Goal: Task Accomplishment & Management: Use online tool/utility

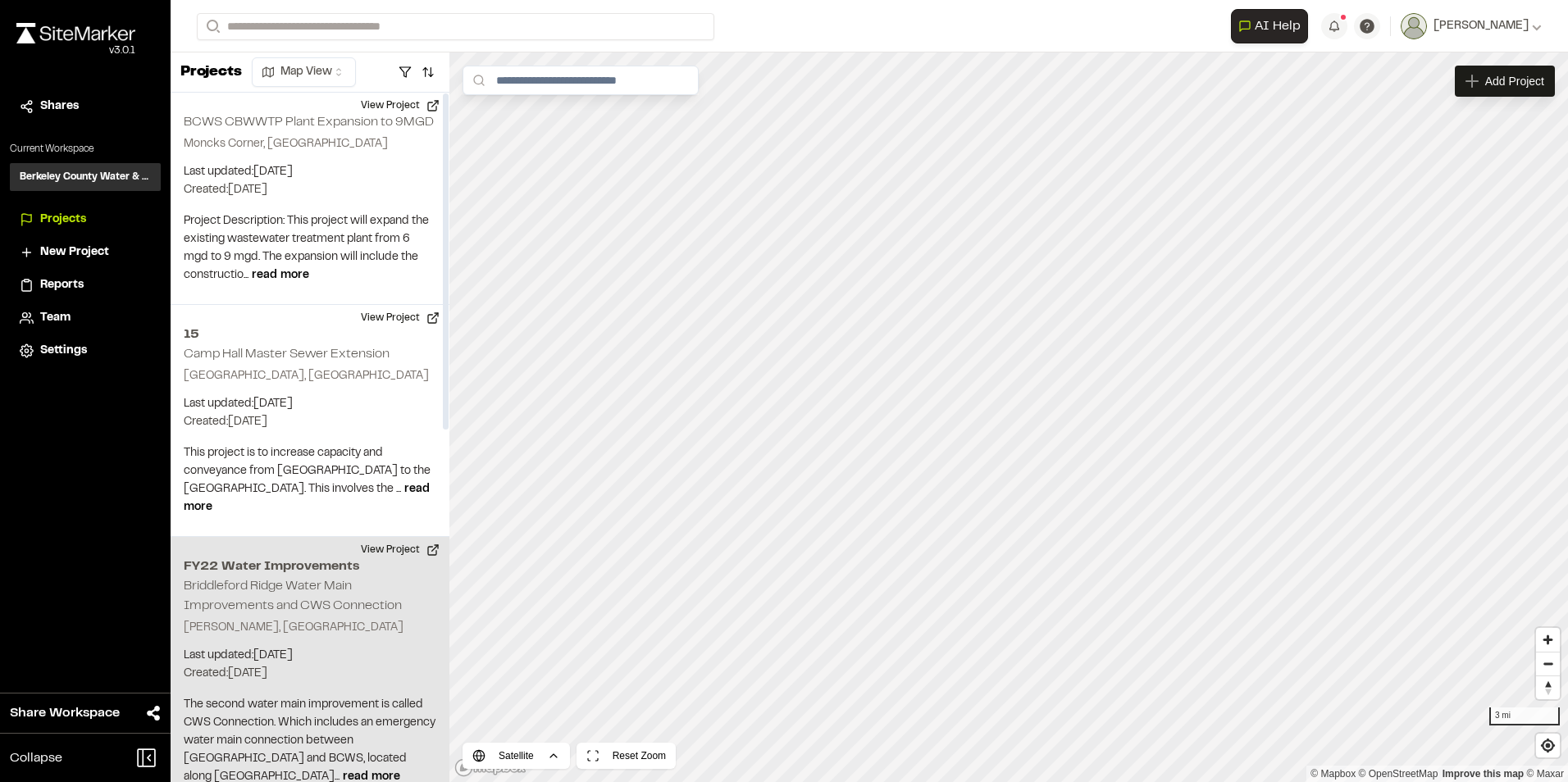
click at [245, 673] on p "Created: May 13, 2025" at bounding box center [310, 674] width 253 height 18
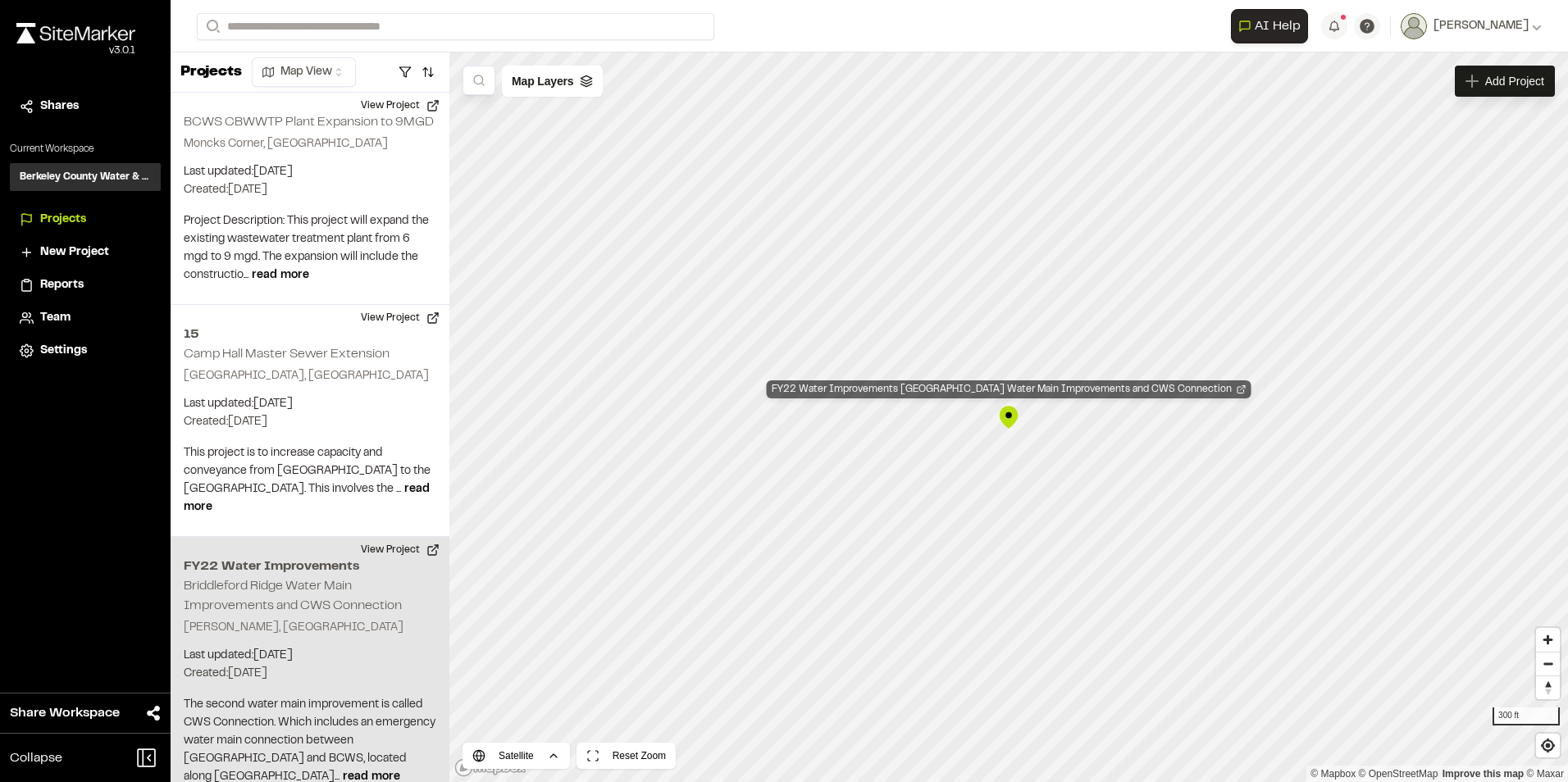
click at [975, 393] on div "FY22 Water Improvements [GEOGRAPHIC_DATA] Water Main Improvements and CWS Conne…" at bounding box center [1009, 389] width 485 height 18
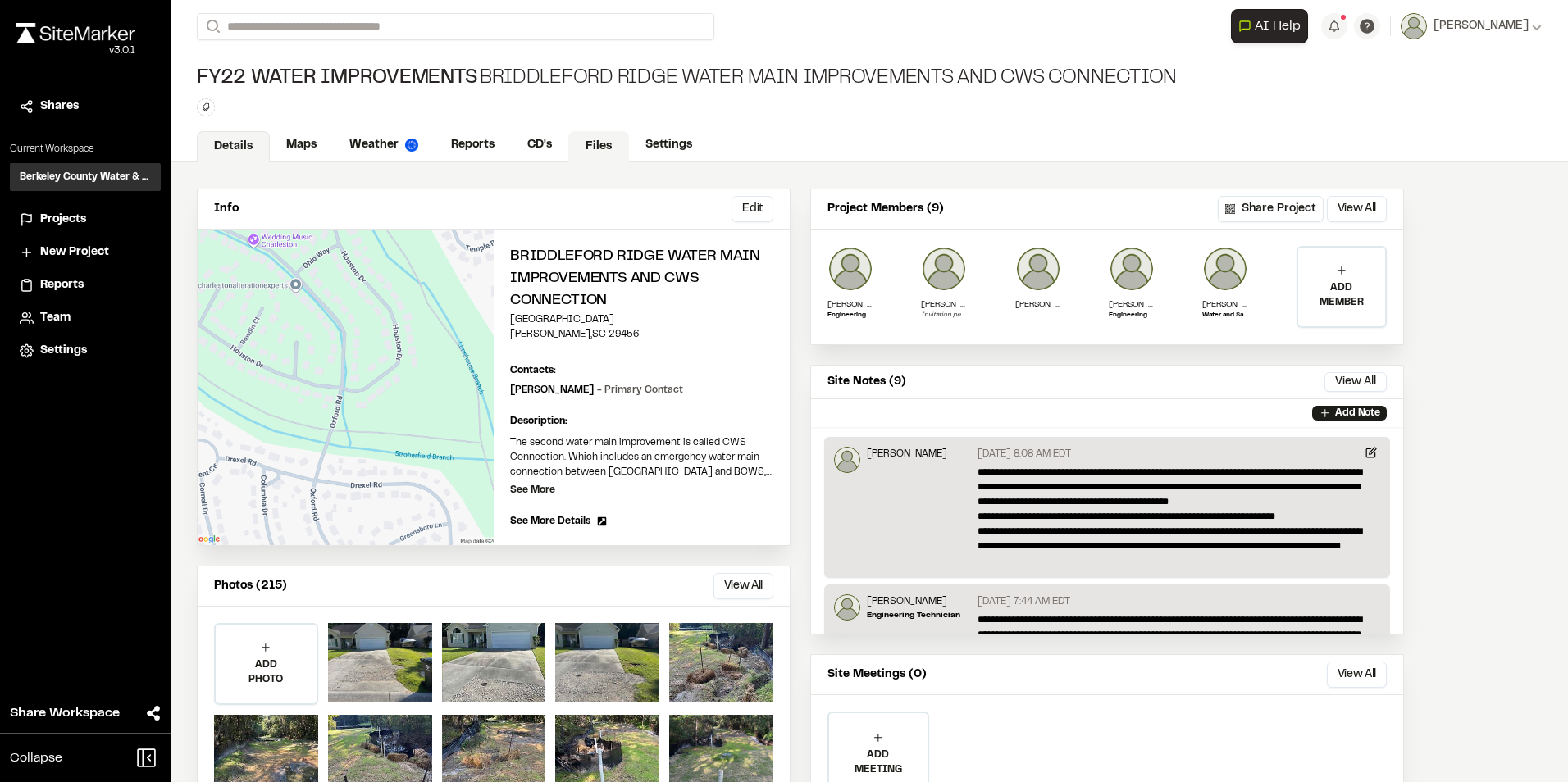
click at [599, 138] on link "Files" at bounding box center [598, 146] width 61 height 31
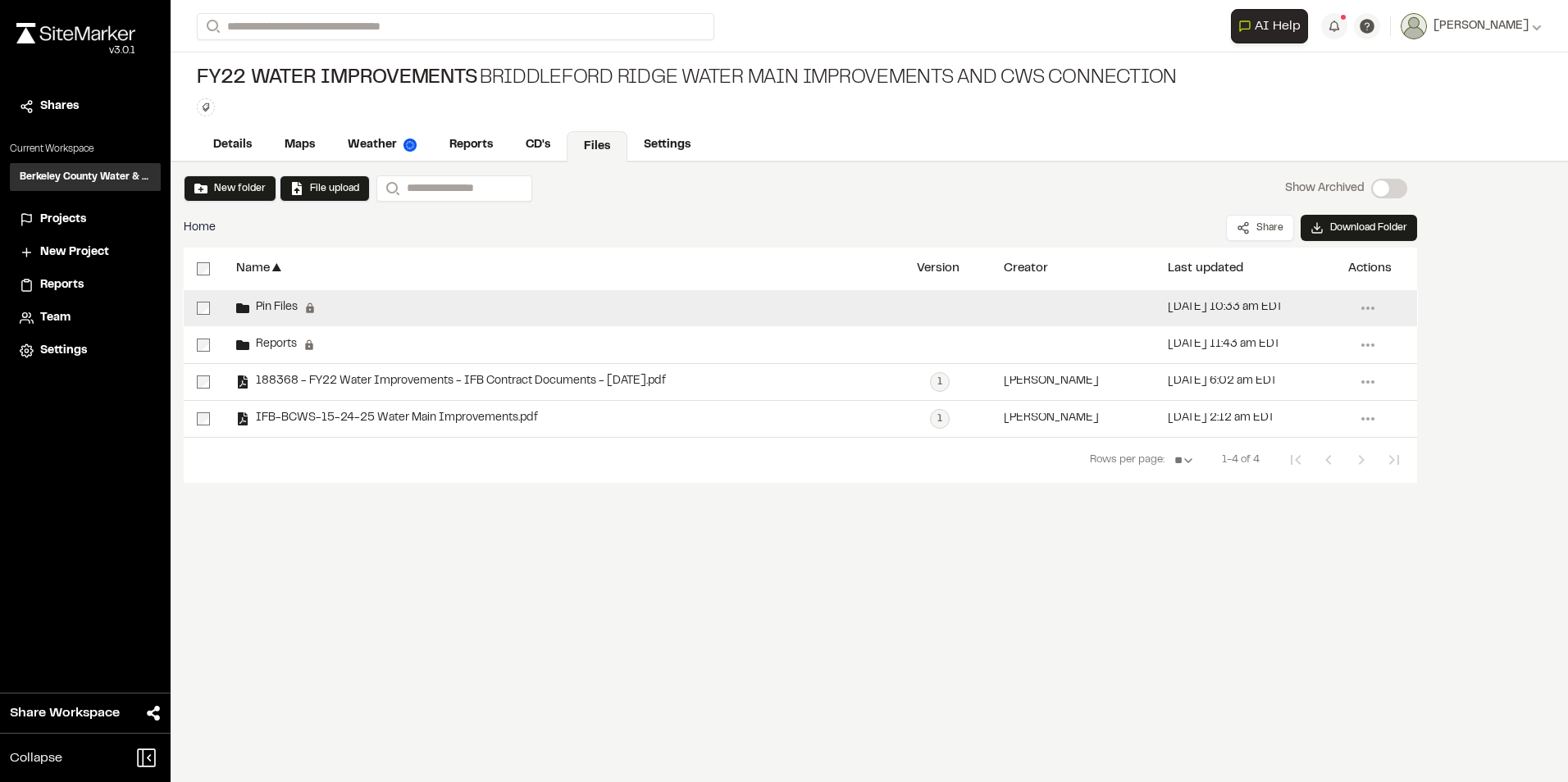
click at [277, 302] on div "Pin Files" at bounding box center [266, 308] width 61 height 13
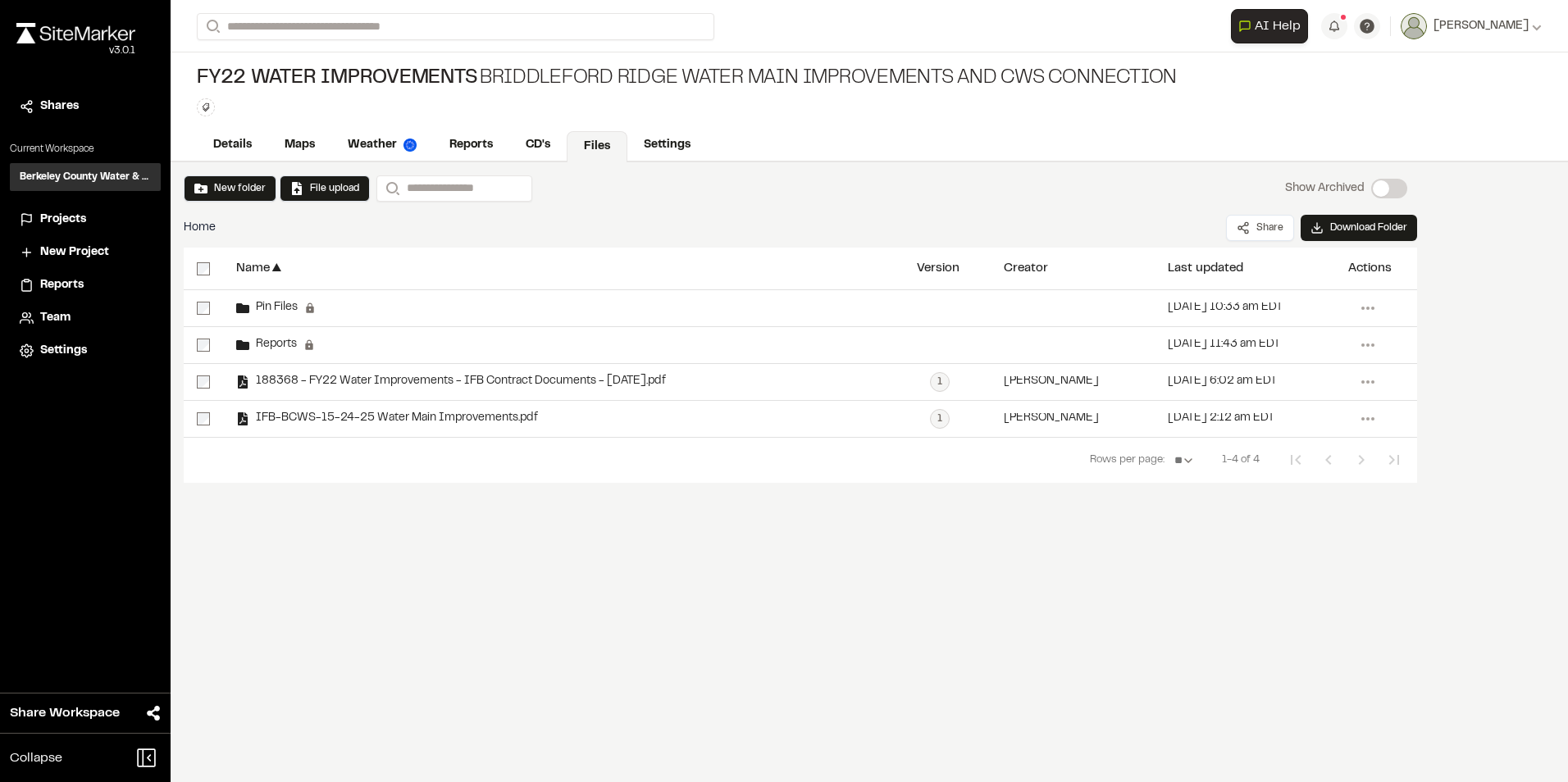
drag, startPoint x: 66, startPoint y: 233, endPoint x: 64, endPoint y: 222, distance: 11.2
click at [66, 228] on li "Projects" at bounding box center [86, 219] width 151 height 31
click at [64, 218] on span "Projects" at bounding box center [63, 219] width 46 height 18
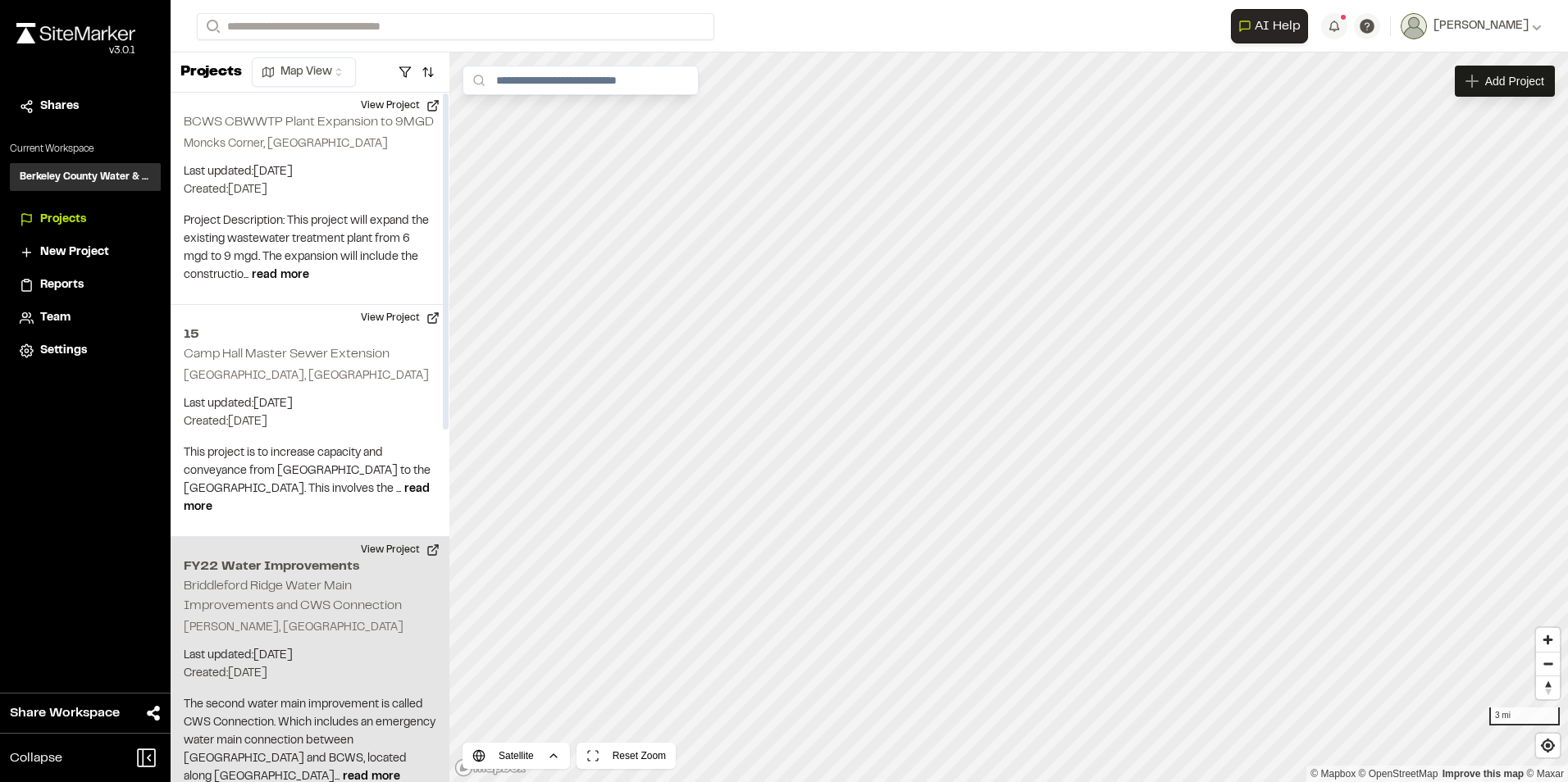
click at [325, 573] on h2 "FY22 Water Improvements" at bounding box center [310, 566] width 253 height 19
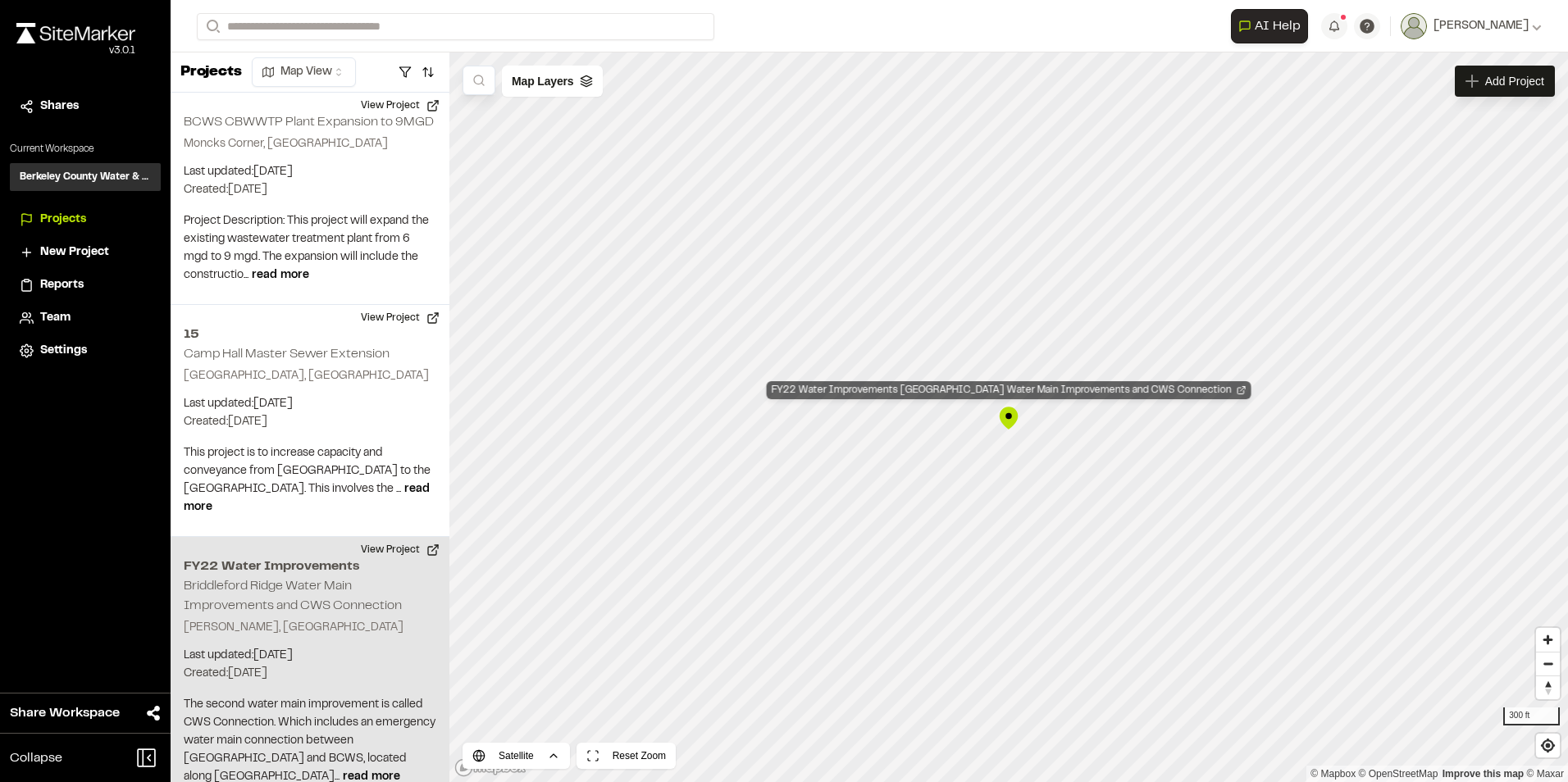
click at [1057, 393] on div "FY22 Water Improvements [GEOGRAPHIC_DATA] Water Main Improvements and CWS Conne…" at bounding box center [1009, 390] width 485 height 18
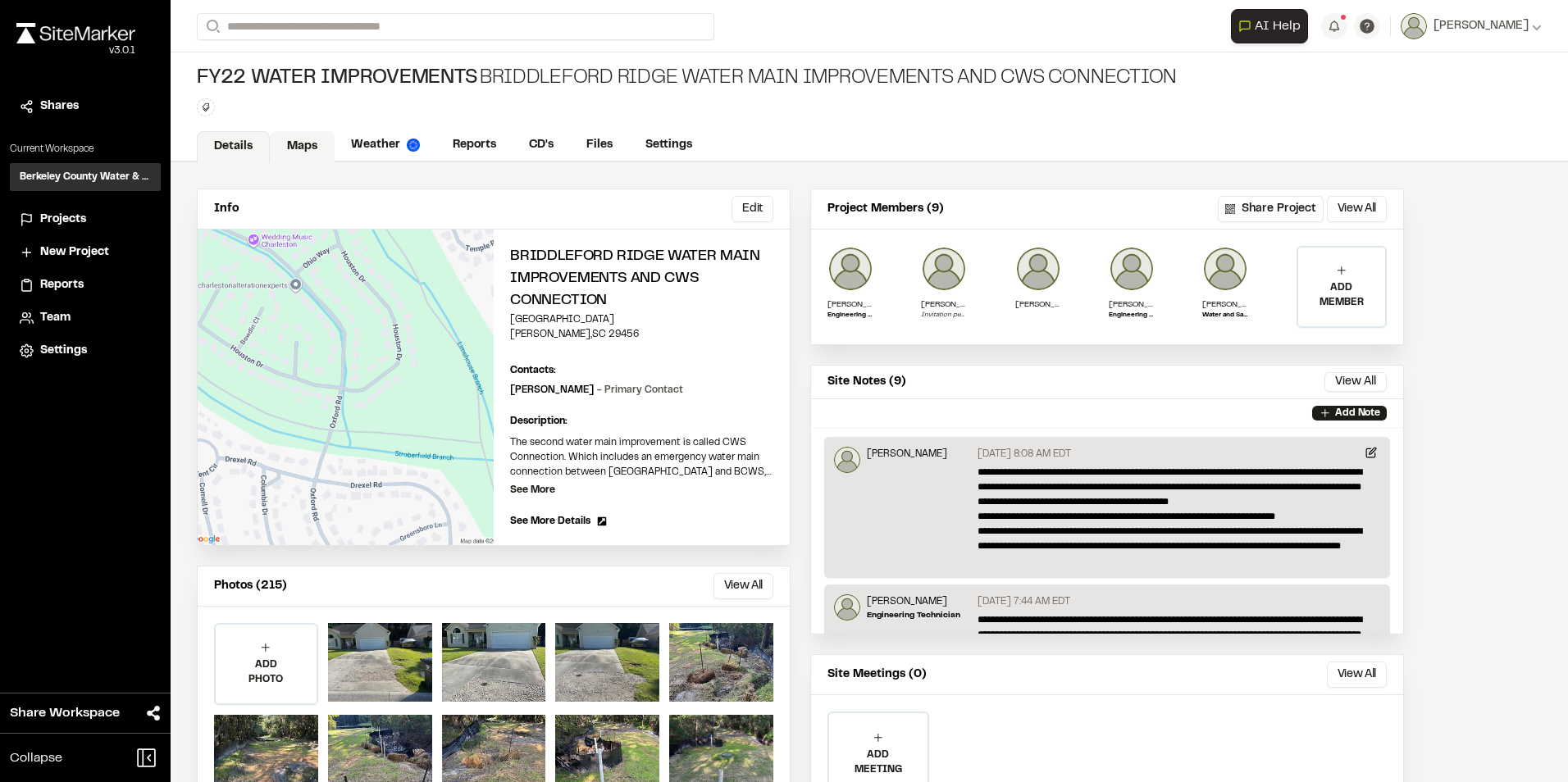
click at [305, 146] on link "Maps" at bounding box center [302, 146] width 65 height 31
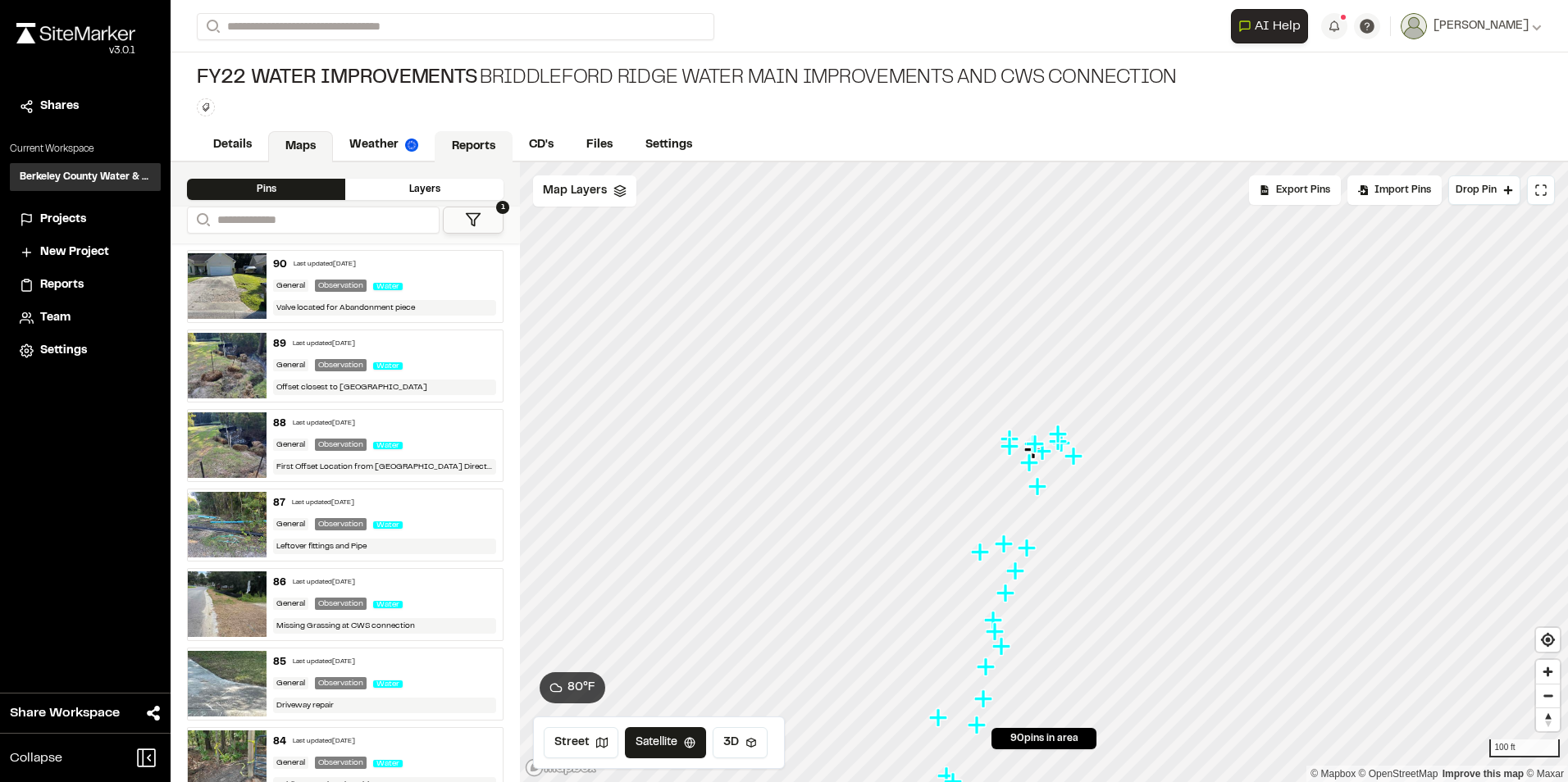
click at [459, 139] on link "Reports" at bounding box center [473, 146] width 78 height 31
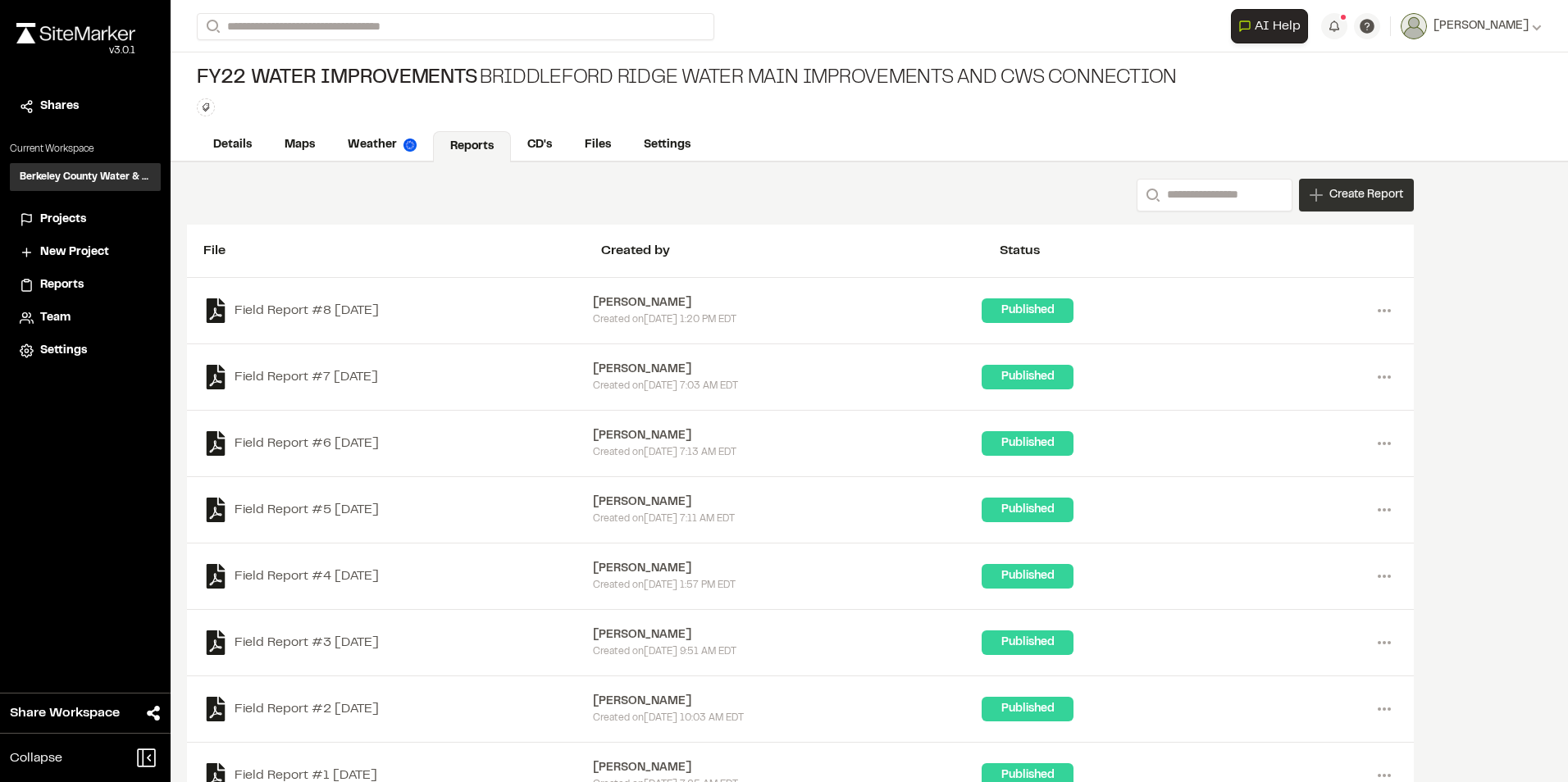
click at [1365, 205] on div "Create Report" at bounding box center [1356, 195] width 115 height 33
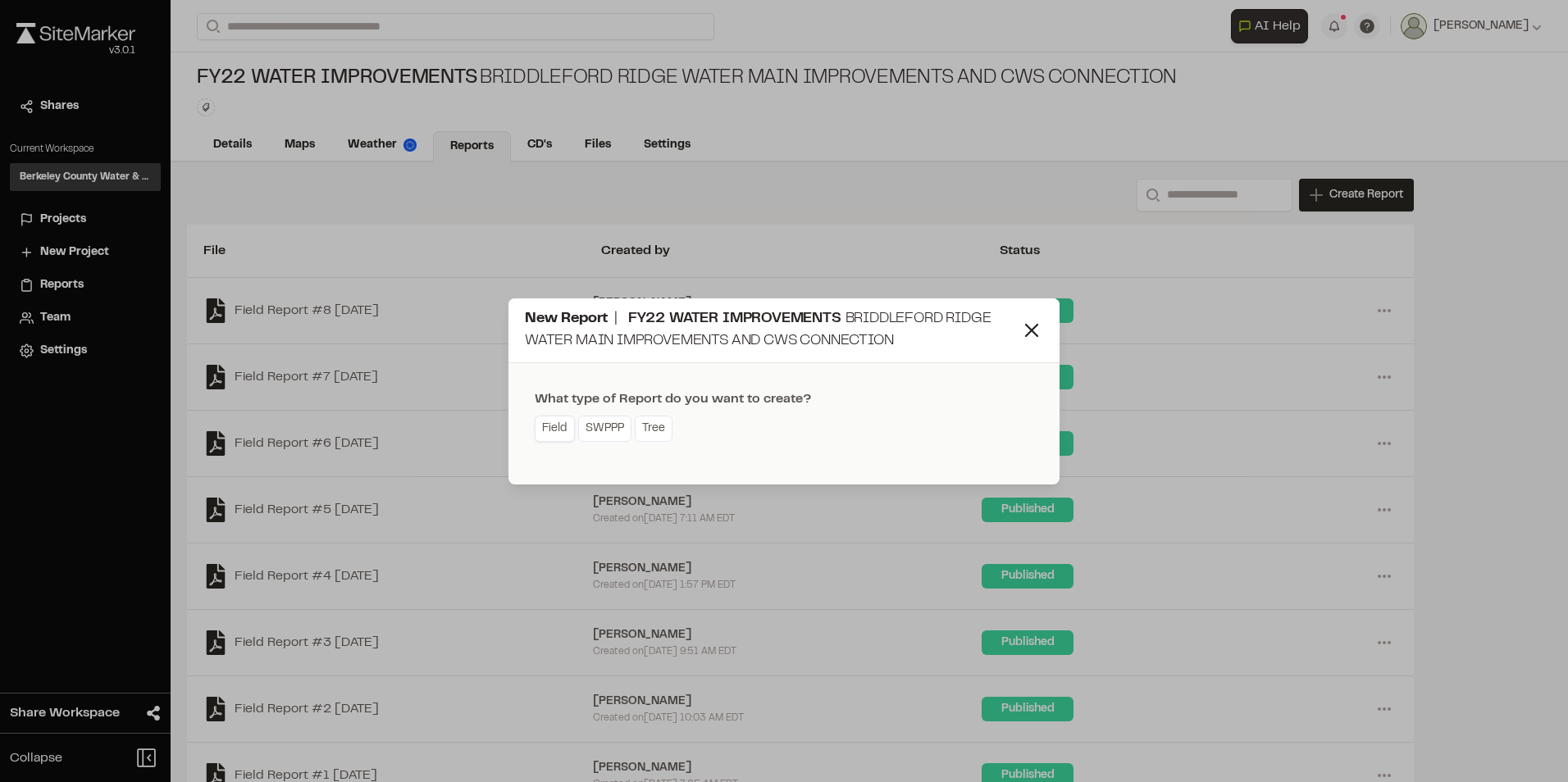
click at [560, 426] on link "Field" at bounding box center [555, 428] width 40 height 26
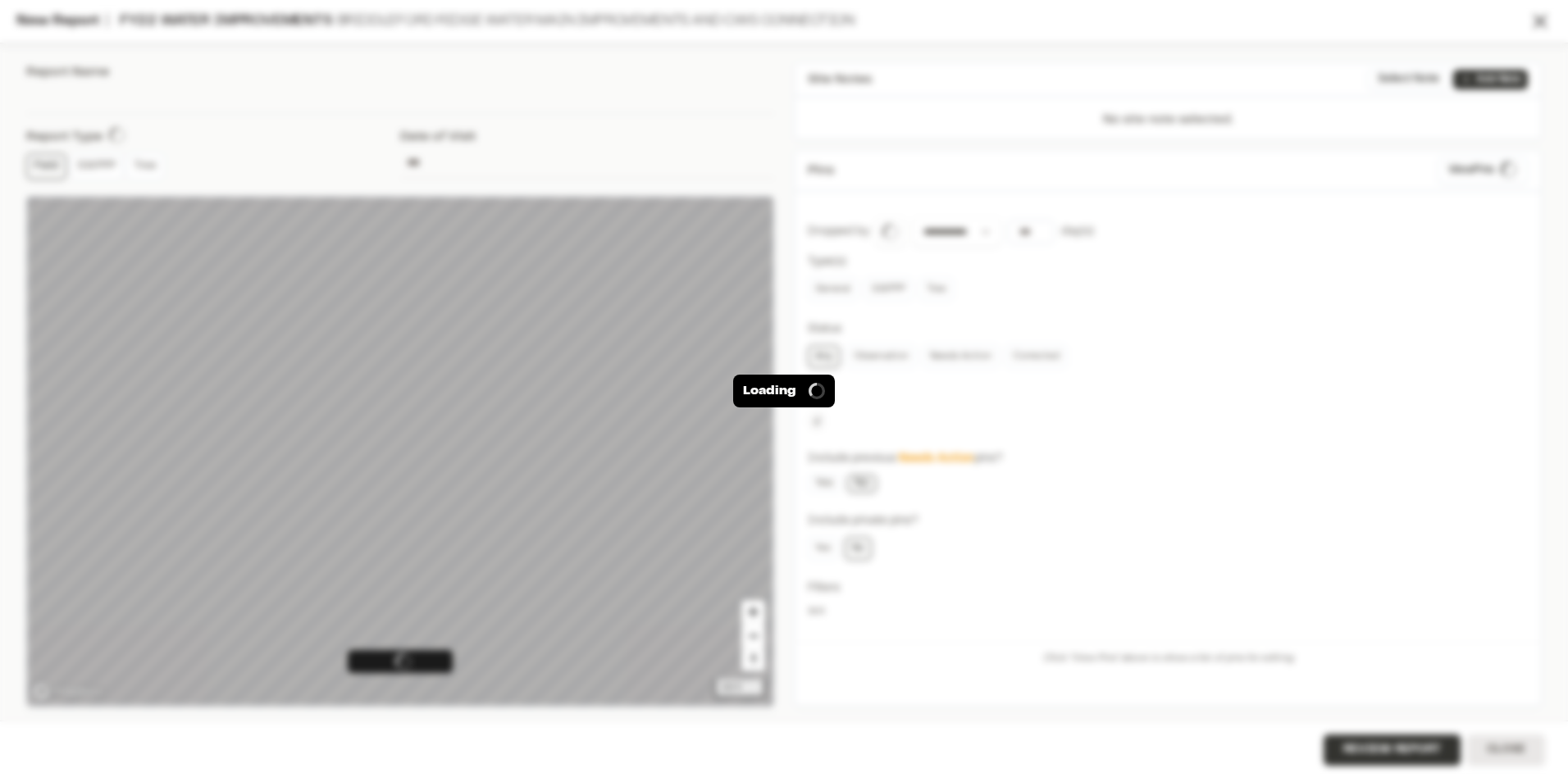
type input "**********"
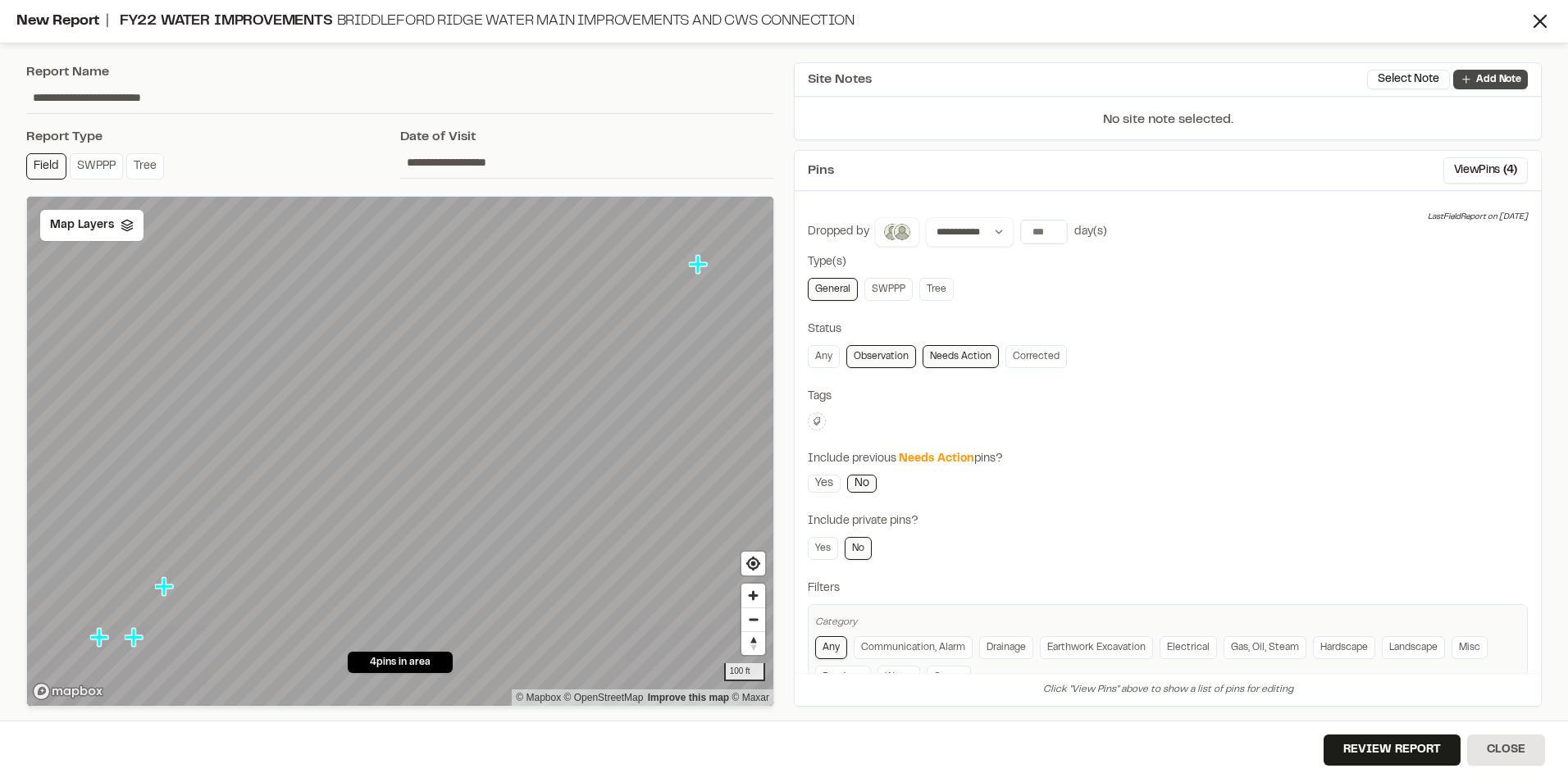
click at [1491, 86] on p "Add Note" at bounding box center [1499, 80] width 45 height 15
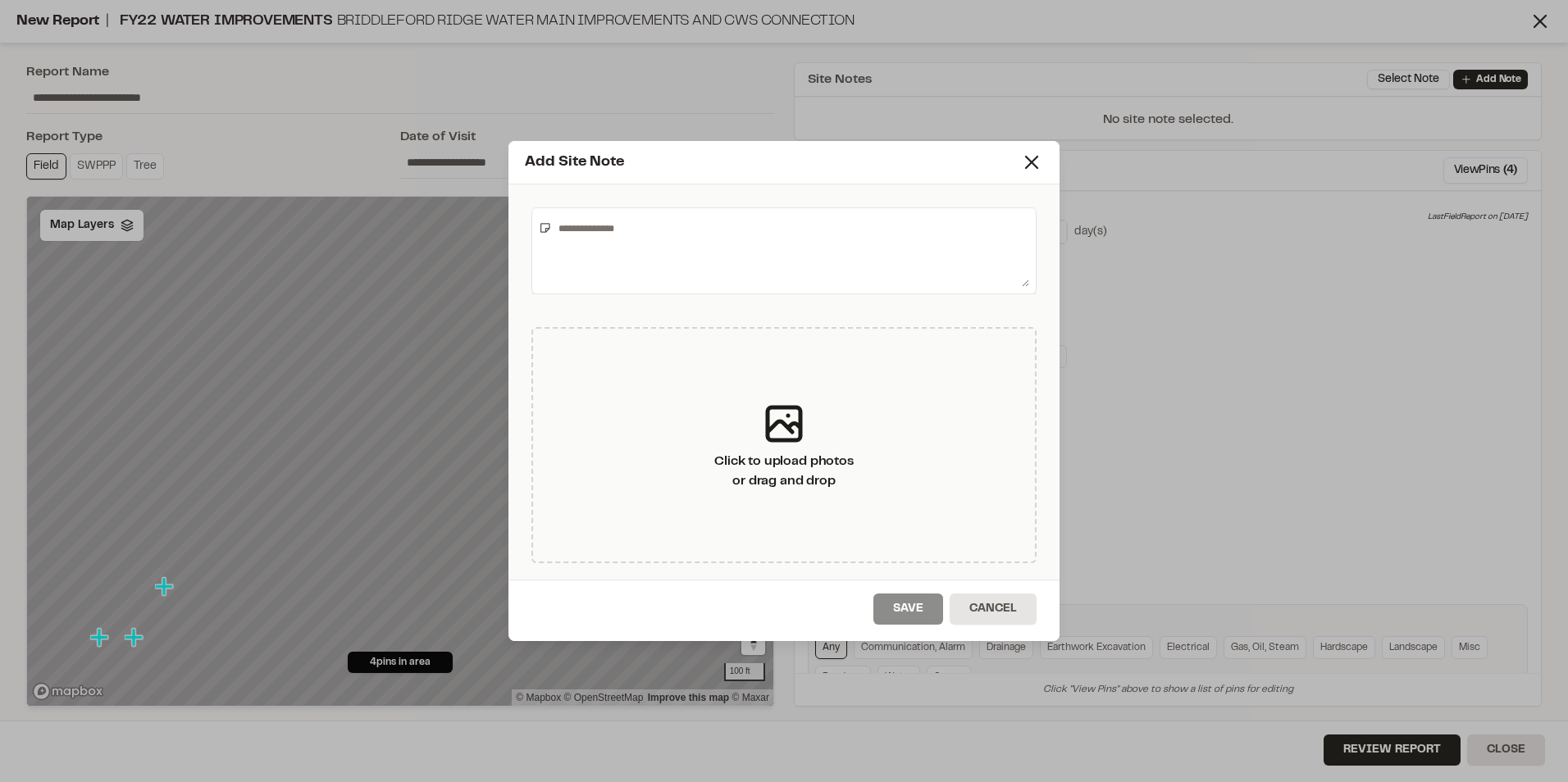
click at [802, 264] on textarea at bounding box center [791, 251] width 477 height 72
type textarea "**********"
click at [894, 611] on button "Save" at bounding box center [908, 609] width 70 height 31
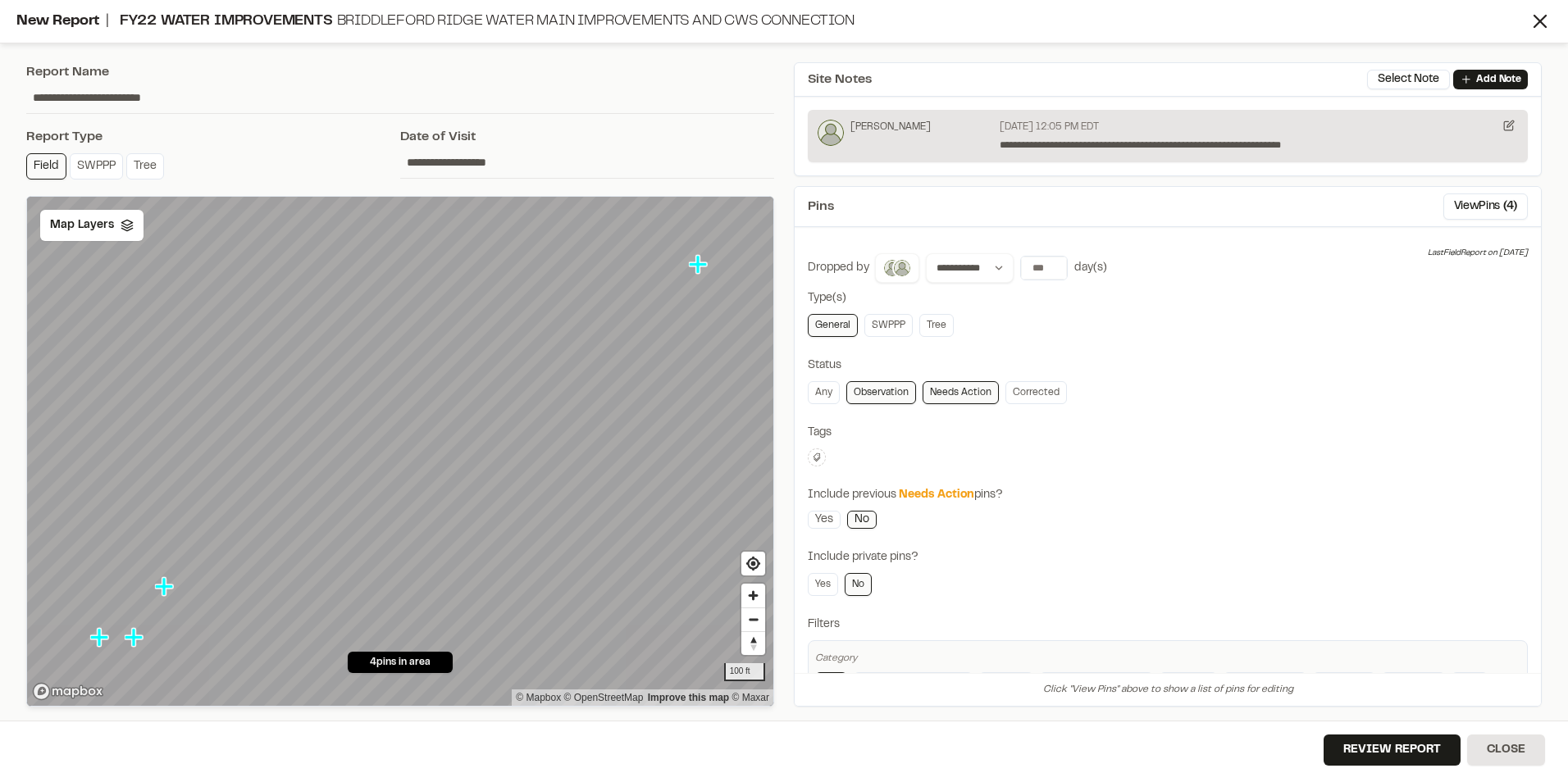
drag, startPoint x: 1396, startPoint y: 753, endPoint x: 1402, endPoint y: 778, distance: 25.7
click at [1402, 776] on div "Review Report Close" at bounding box center [784, 751] width 1568 height 61
click at [1402, 750] on button "Review Report" at bounding box center [1392, 750] width 137 height 31
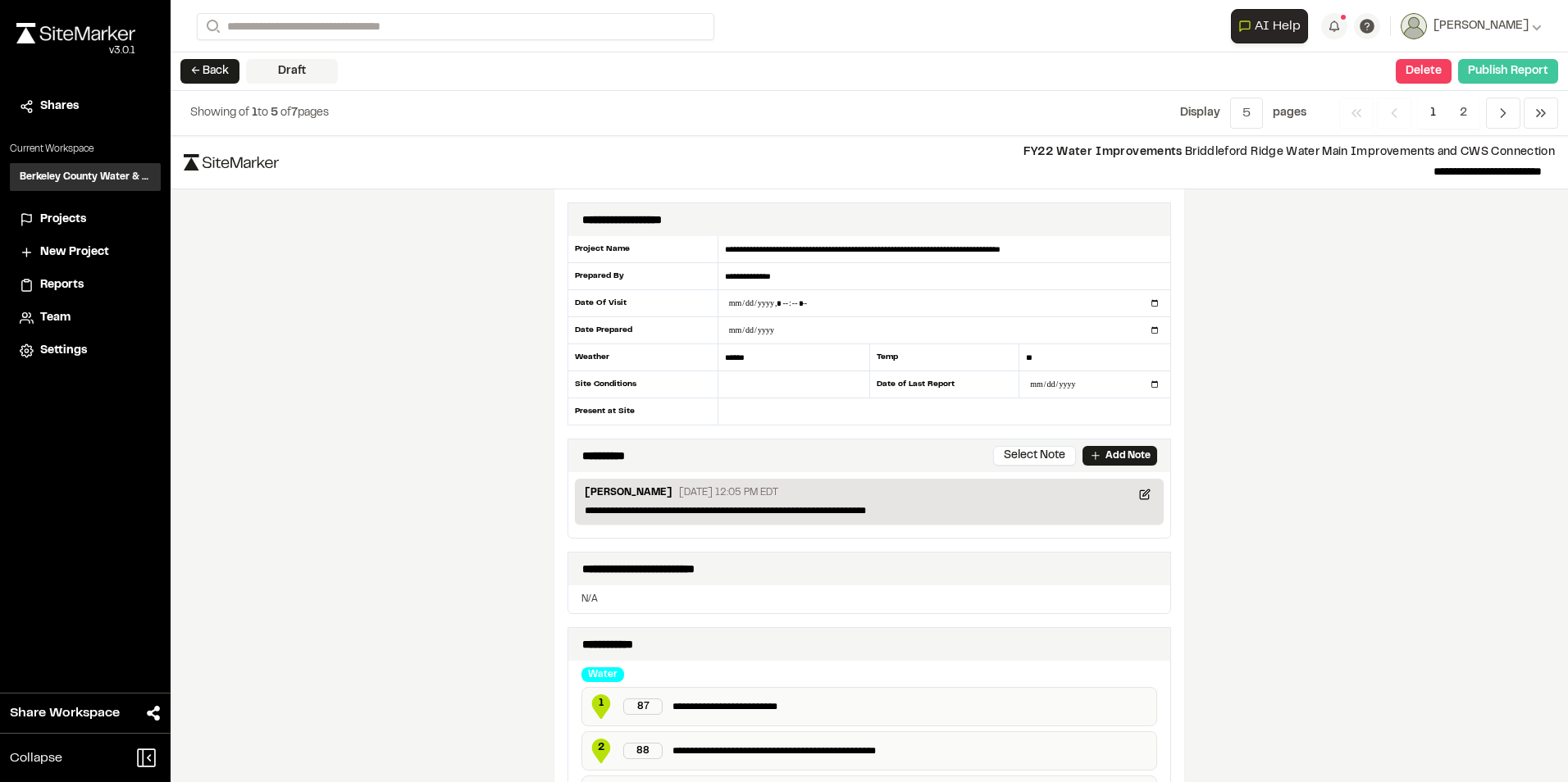
click at [1529, 69] on button "Publish Report" at bounding box center [1507, 71] width 100 height 24
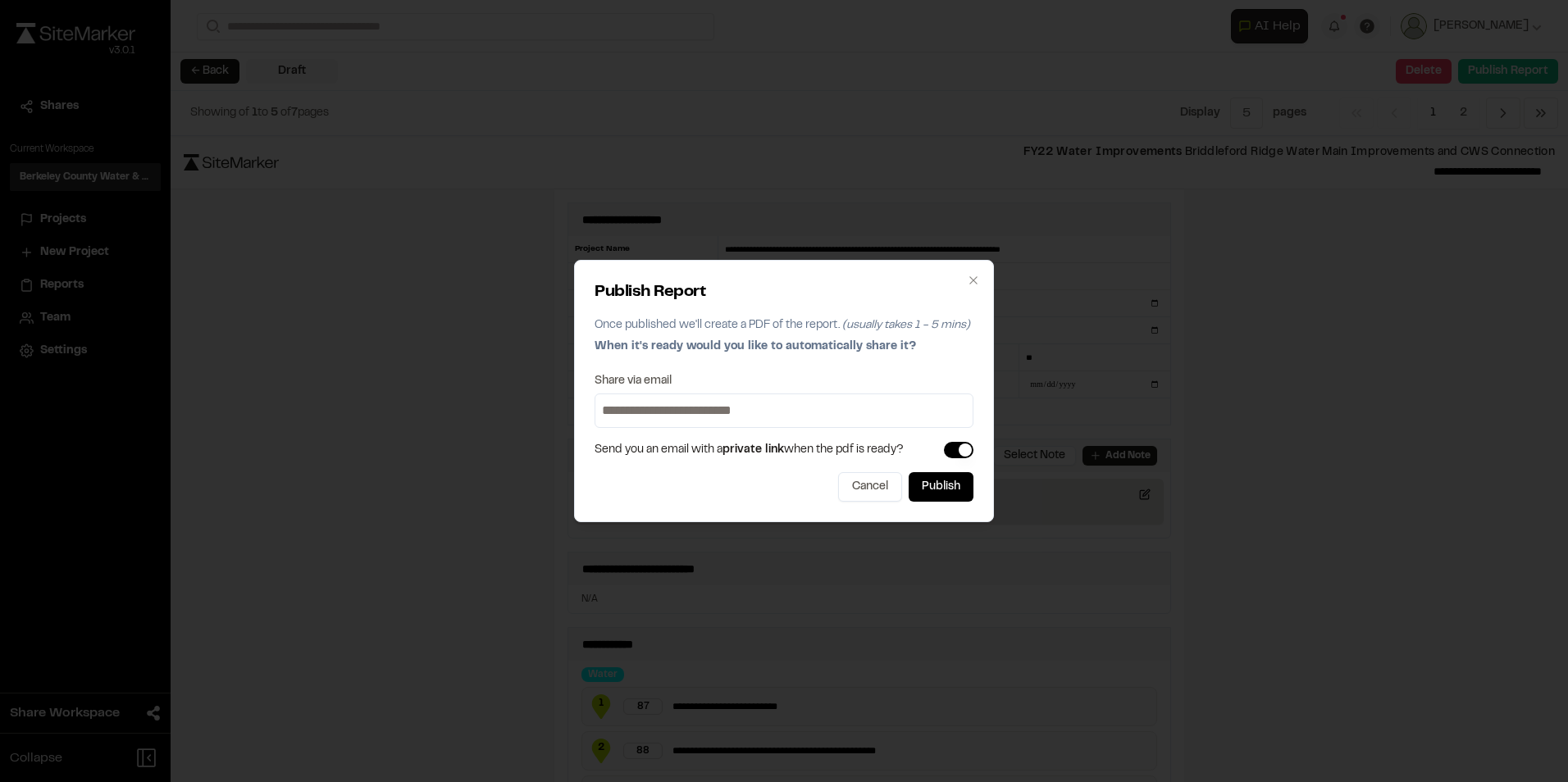
click at [776, 414] on input at bounding box center [783, 410] width 371 height 26
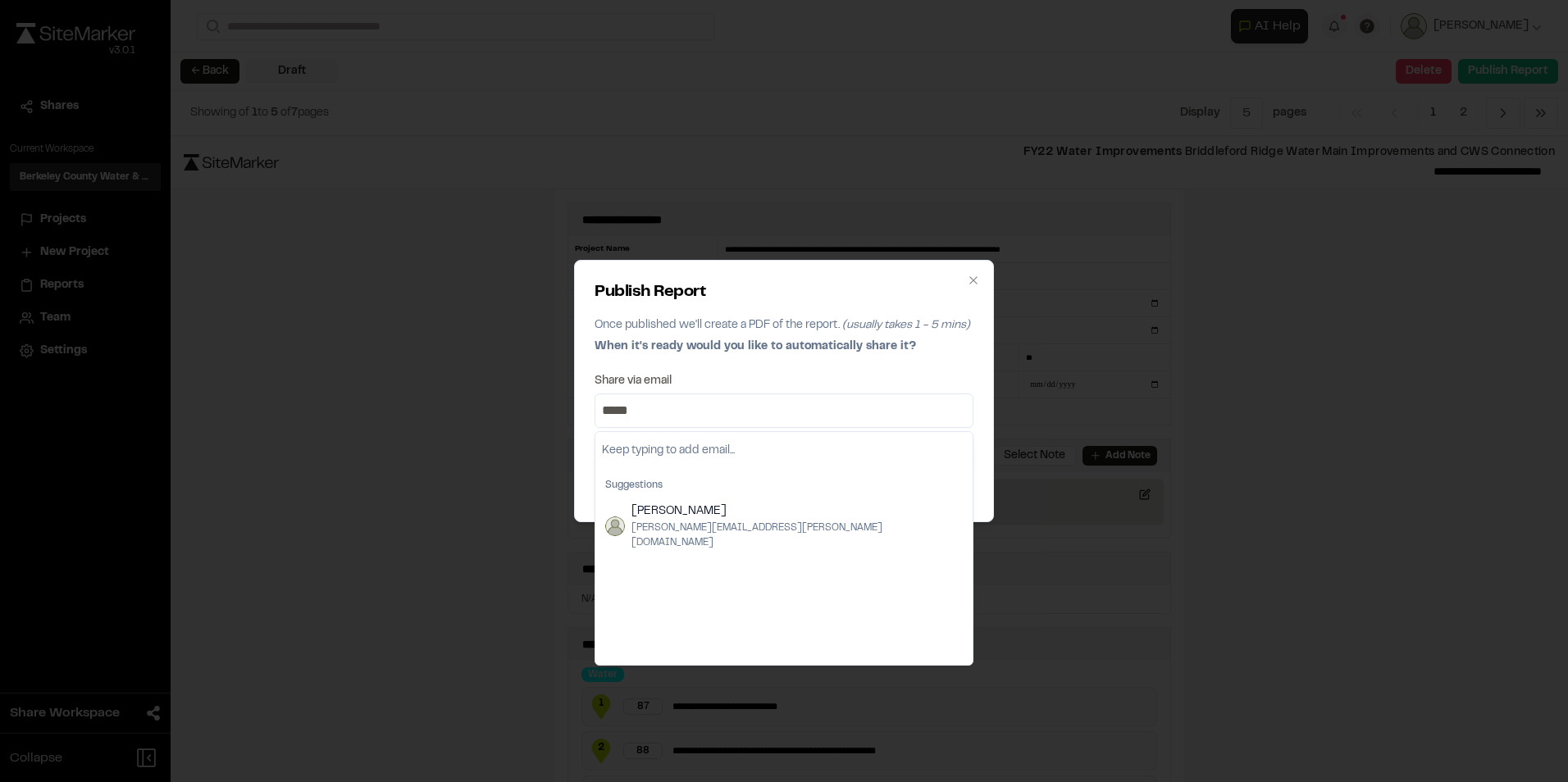
type input "*****"
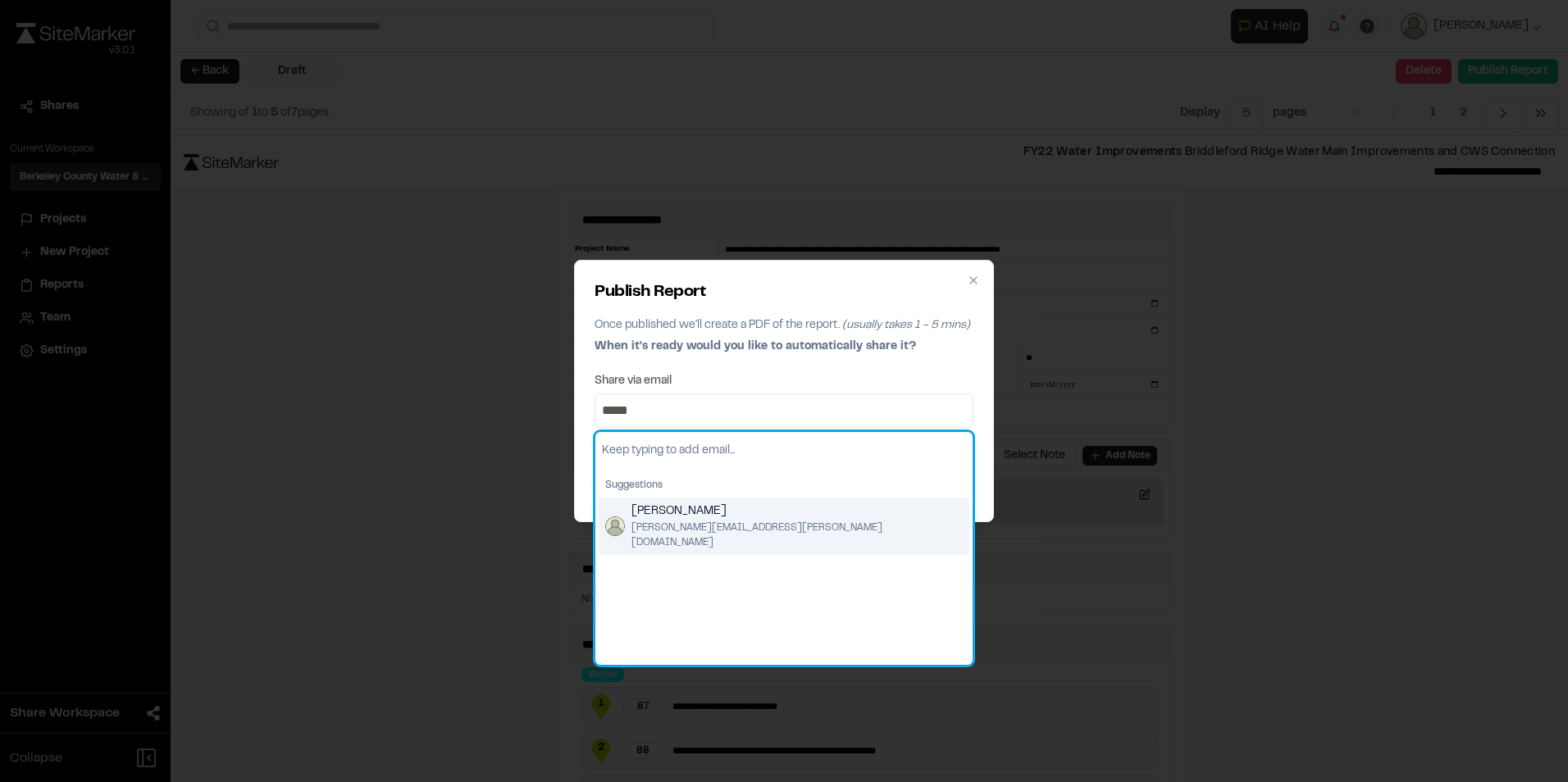
click at [727, 512] on span "[PERSON_NAME]" at bounding box center [797, 511] width 331 height 18
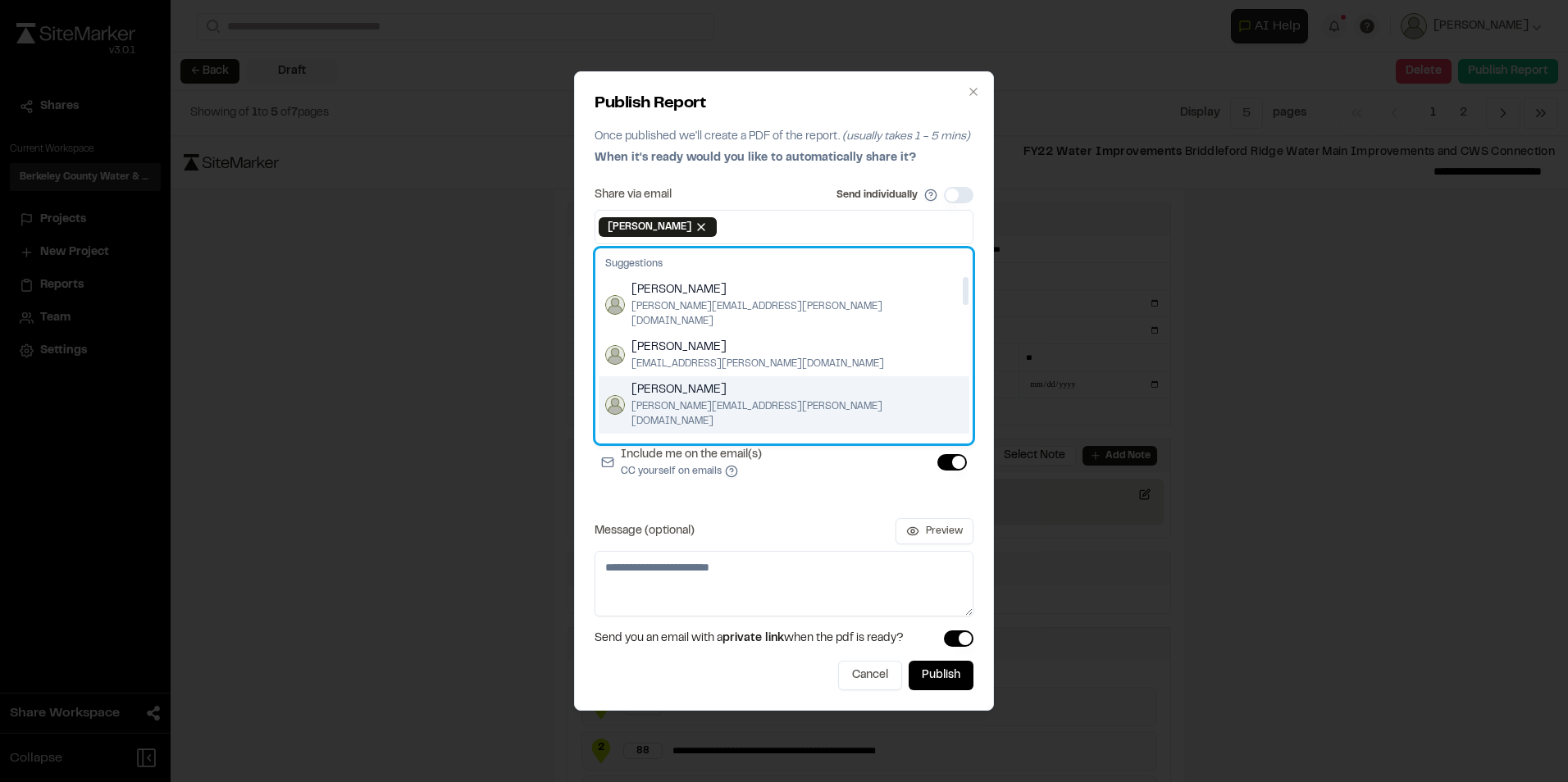
click at [727, 381] on span "[PERSON_NAME]" at bounding box center [797, 390] width 331 height 18
click at [782, 384] on div "[PERSON_NAME] [EMAIL_ADDRESS][DOMAIN_NAME]" at bounding box center [783, 397] width 371 height 43
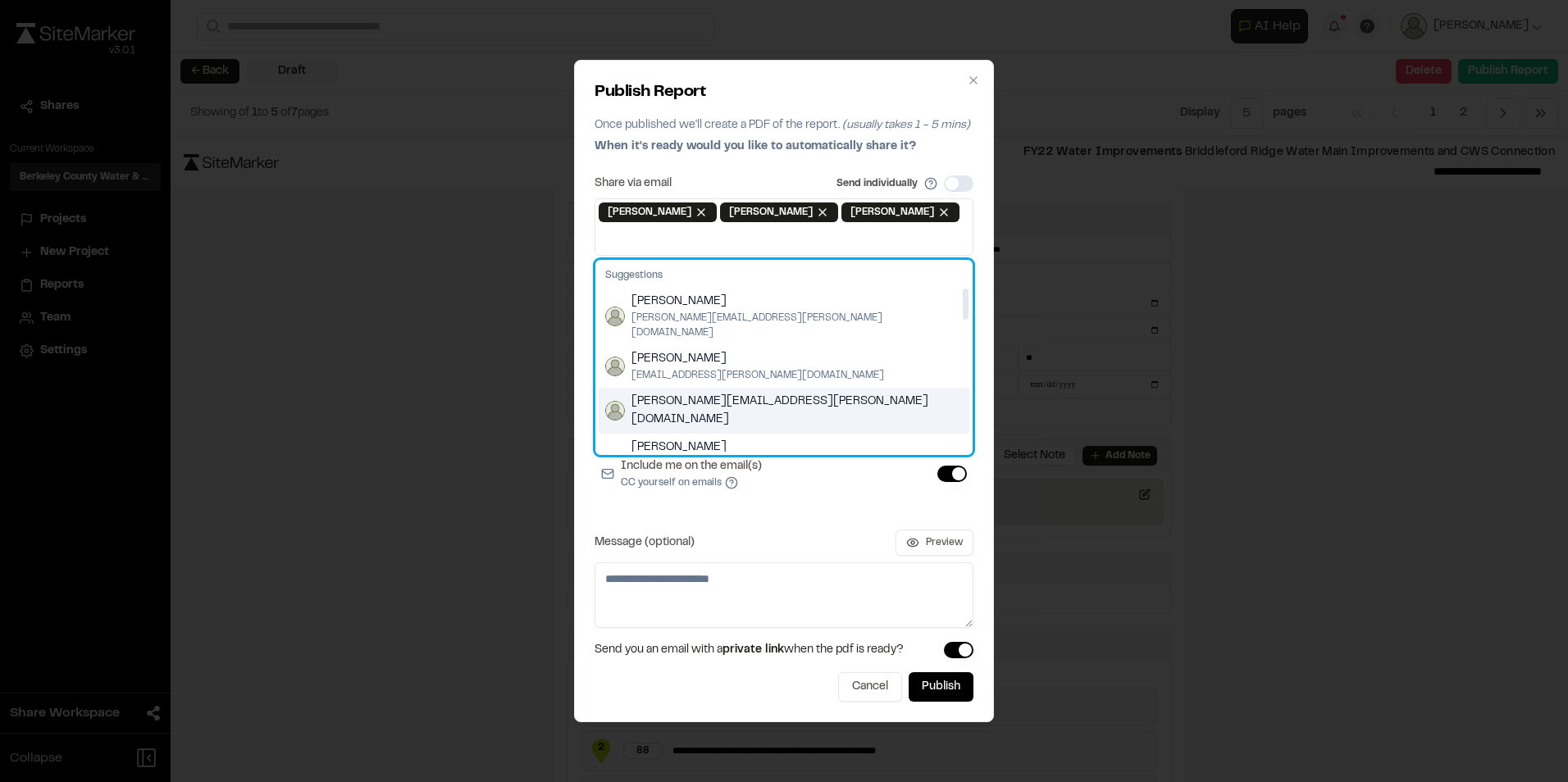
click at [805, 395] on div "[PERSON_NAME][EMAIL_ADDRESS][PERSON_NAME][DOMAIN_NAME]" at bounding box center [783, 411] width 371 height 46
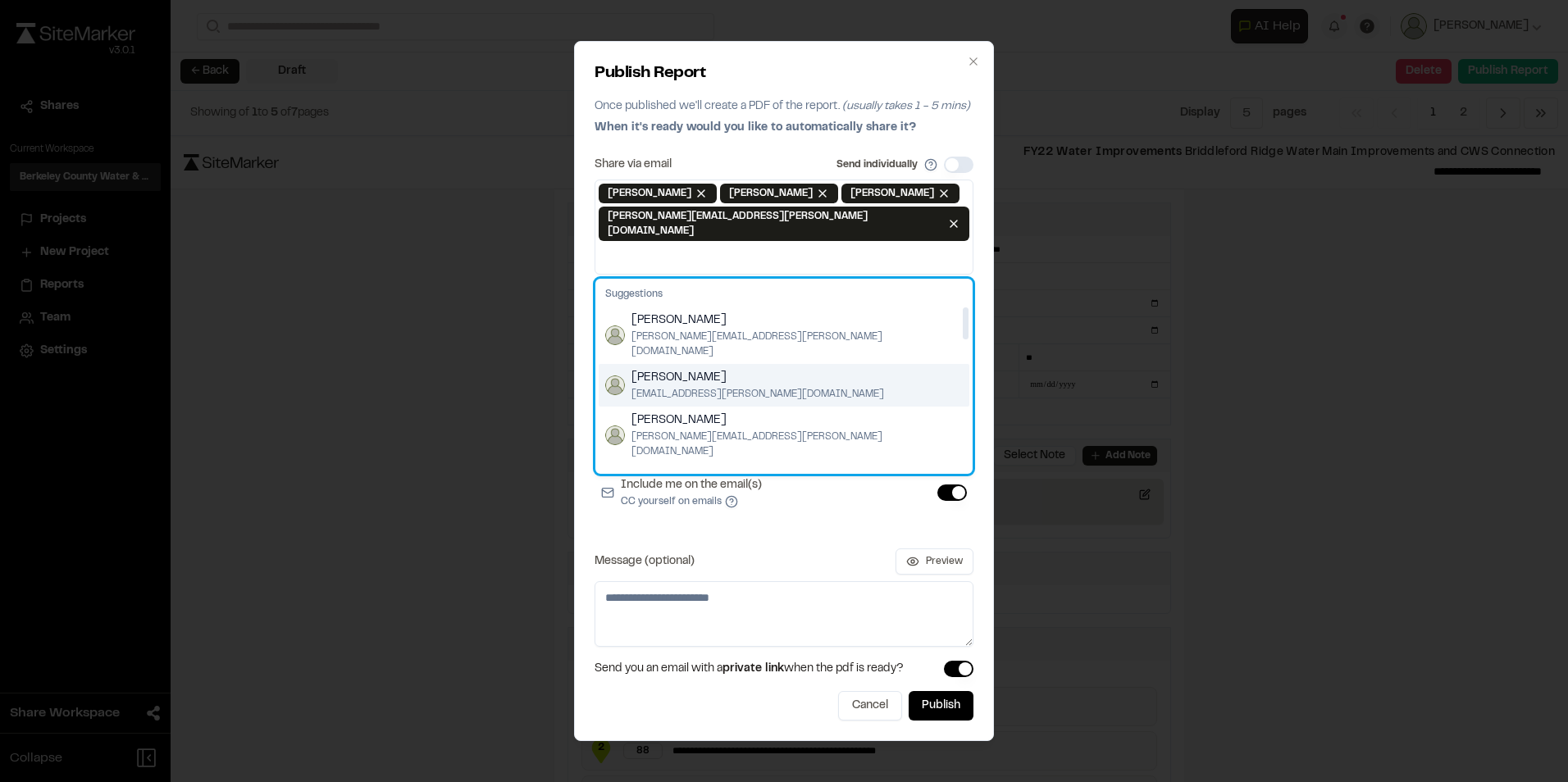
click at [836, 366] on div "[PERSON_NAME] [PERSON_NAME][EMAIL_ADDRESS][PERSON_NAME][DOMAIN_NAME]" at bounding box center [783, 385] width 371 height 43
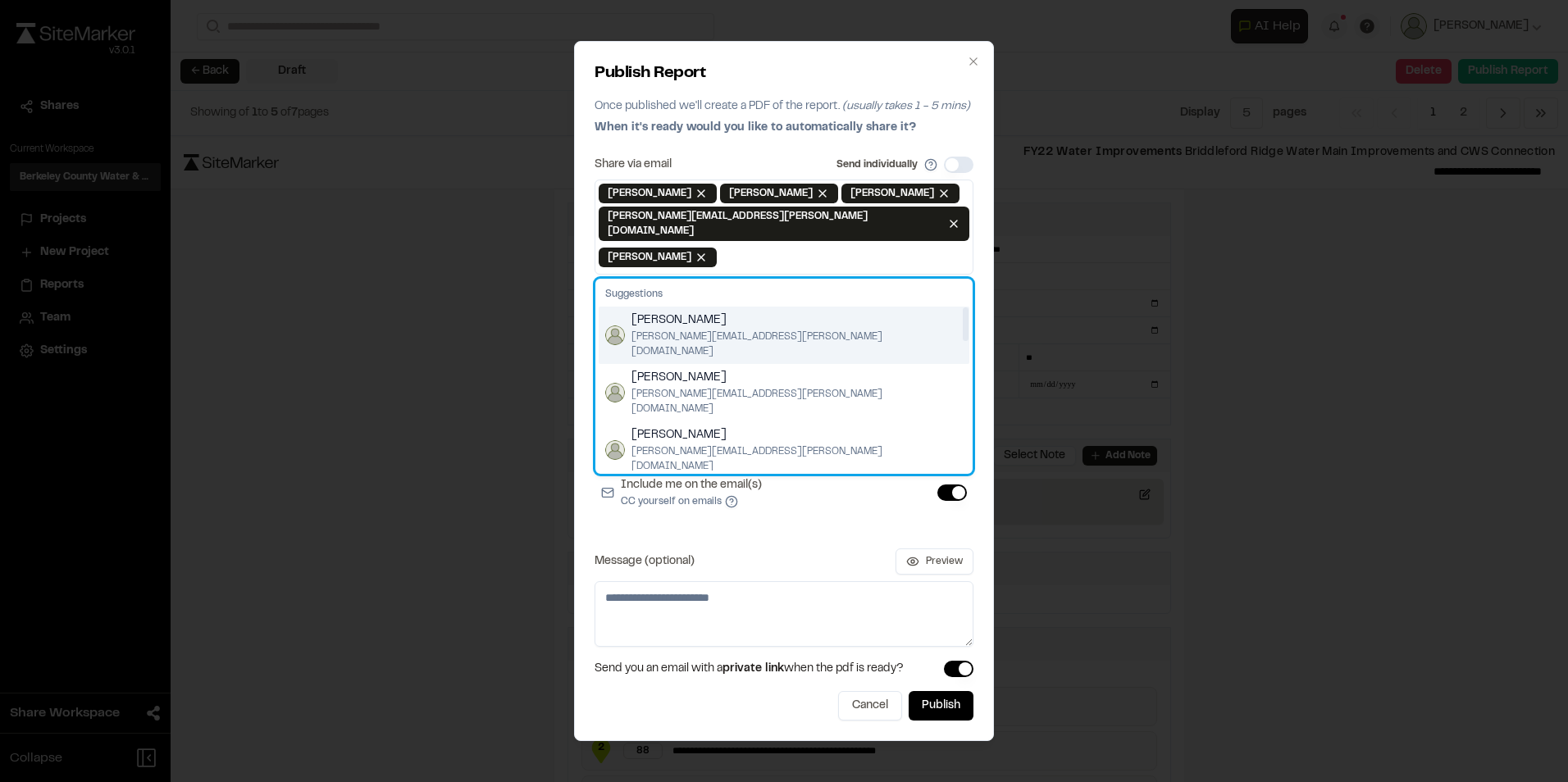
click at [812, 336] on div "[PERSON_NAME] Fisk [EMAIL_ADDRESS][PERSON_NAME][DOMAIN_NAME]" at bounding box center [783, 335] width 371 height 57
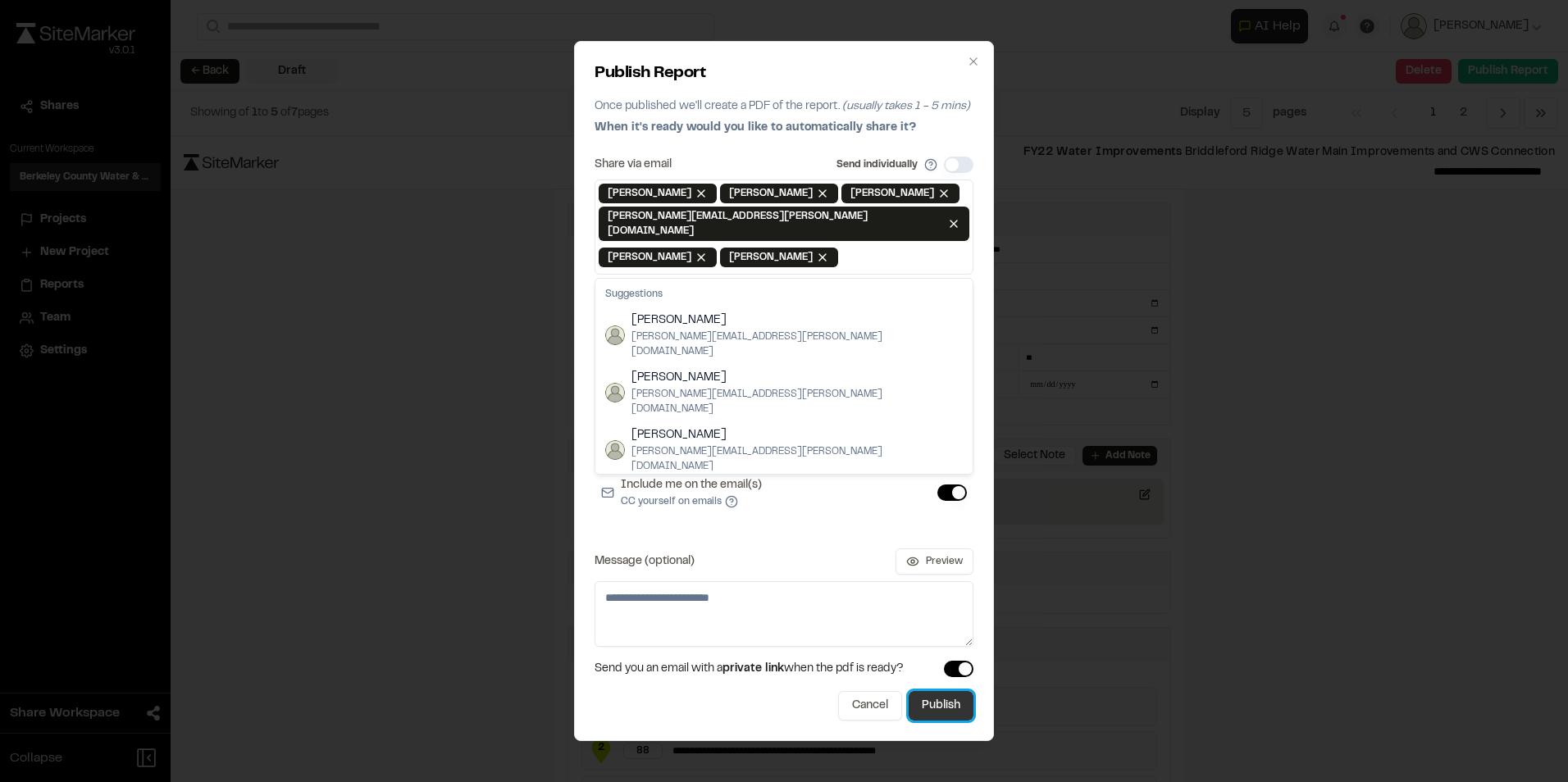
click at [944, 695] on button "Publish" at bounding box center [940, 706] width 65 height 29
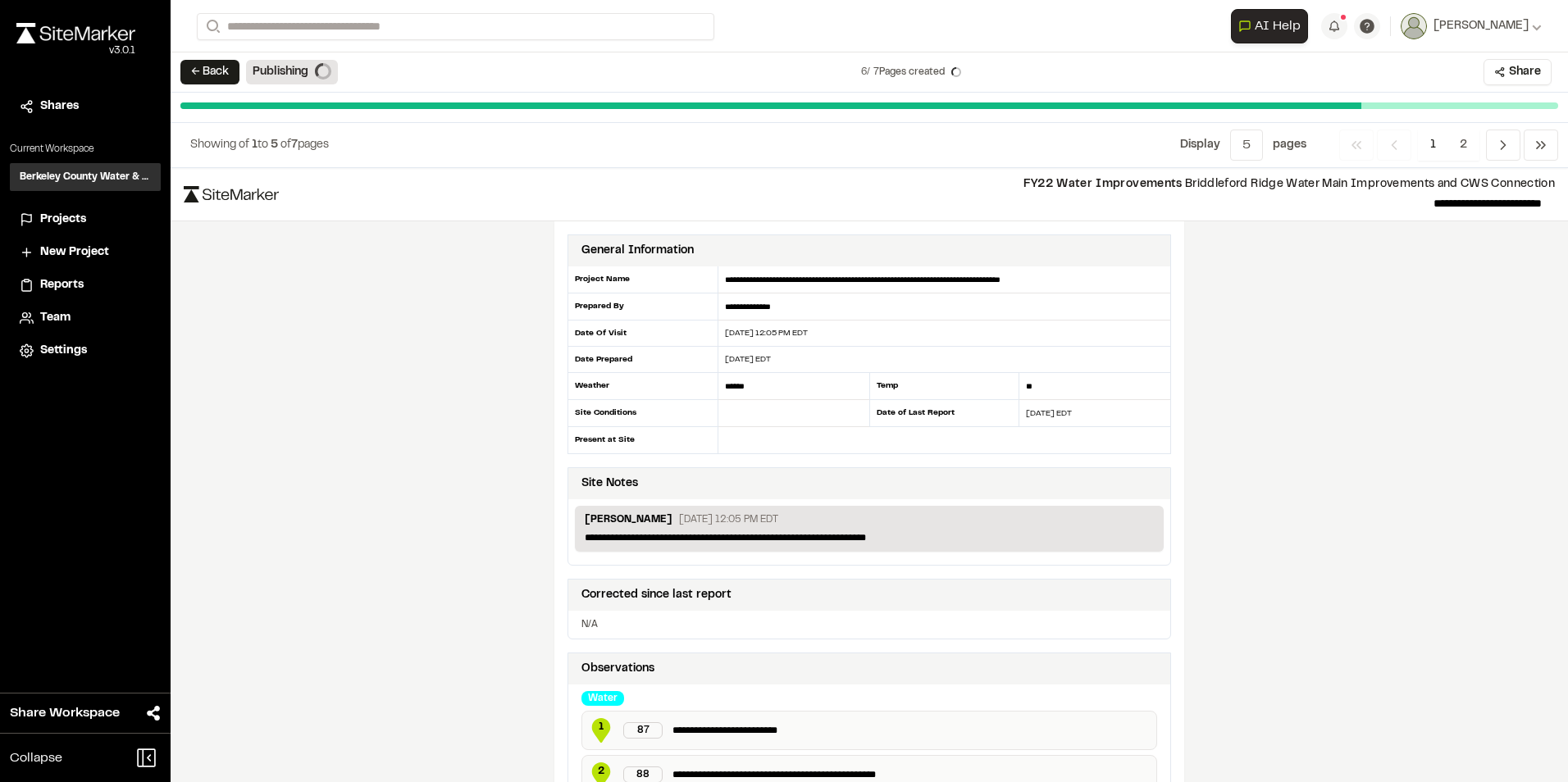
click at [66, 220] on span "Projects" at bounding box center [63, 219] width 46 height 18
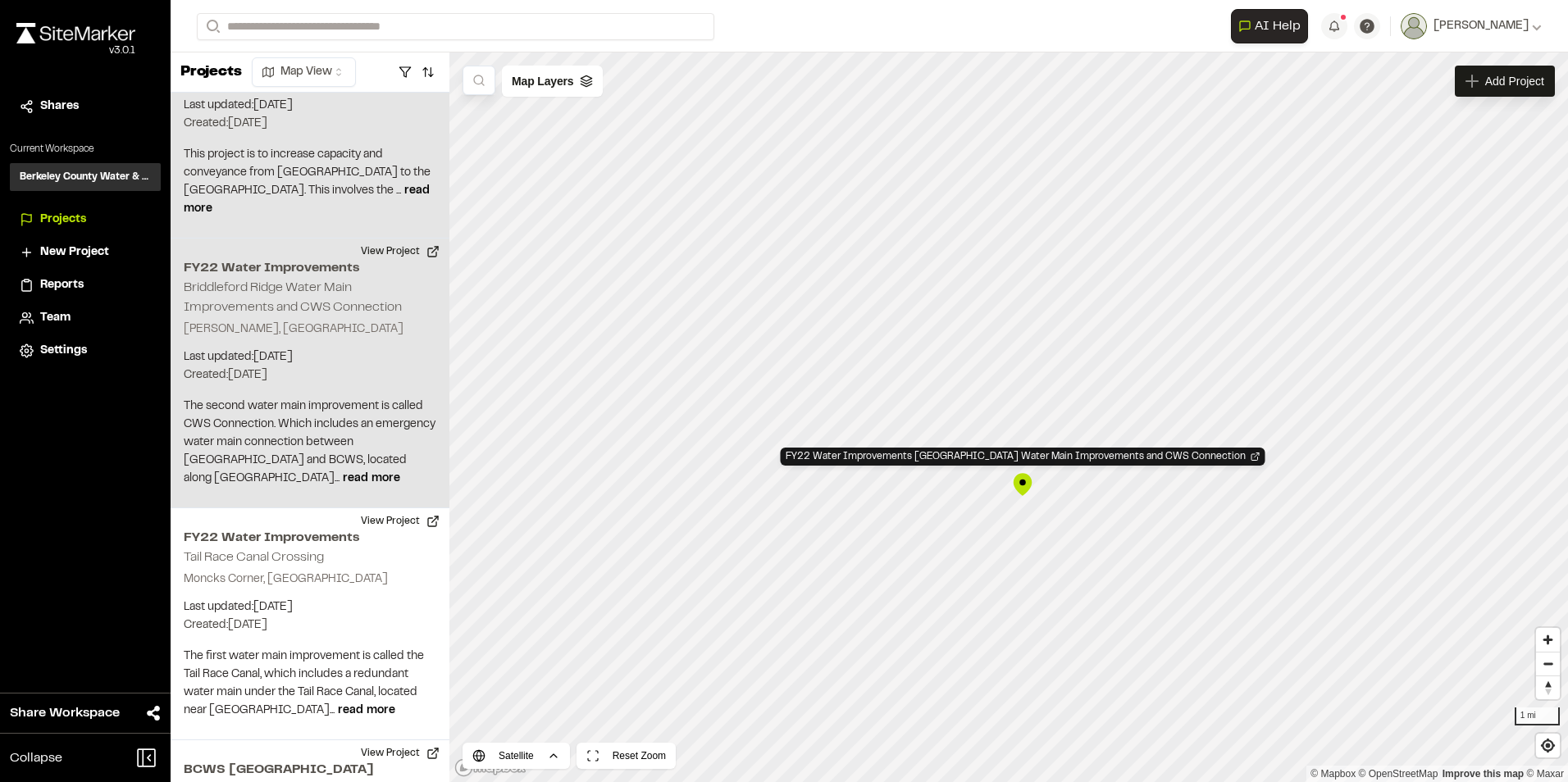
scroll to position [444, 0]
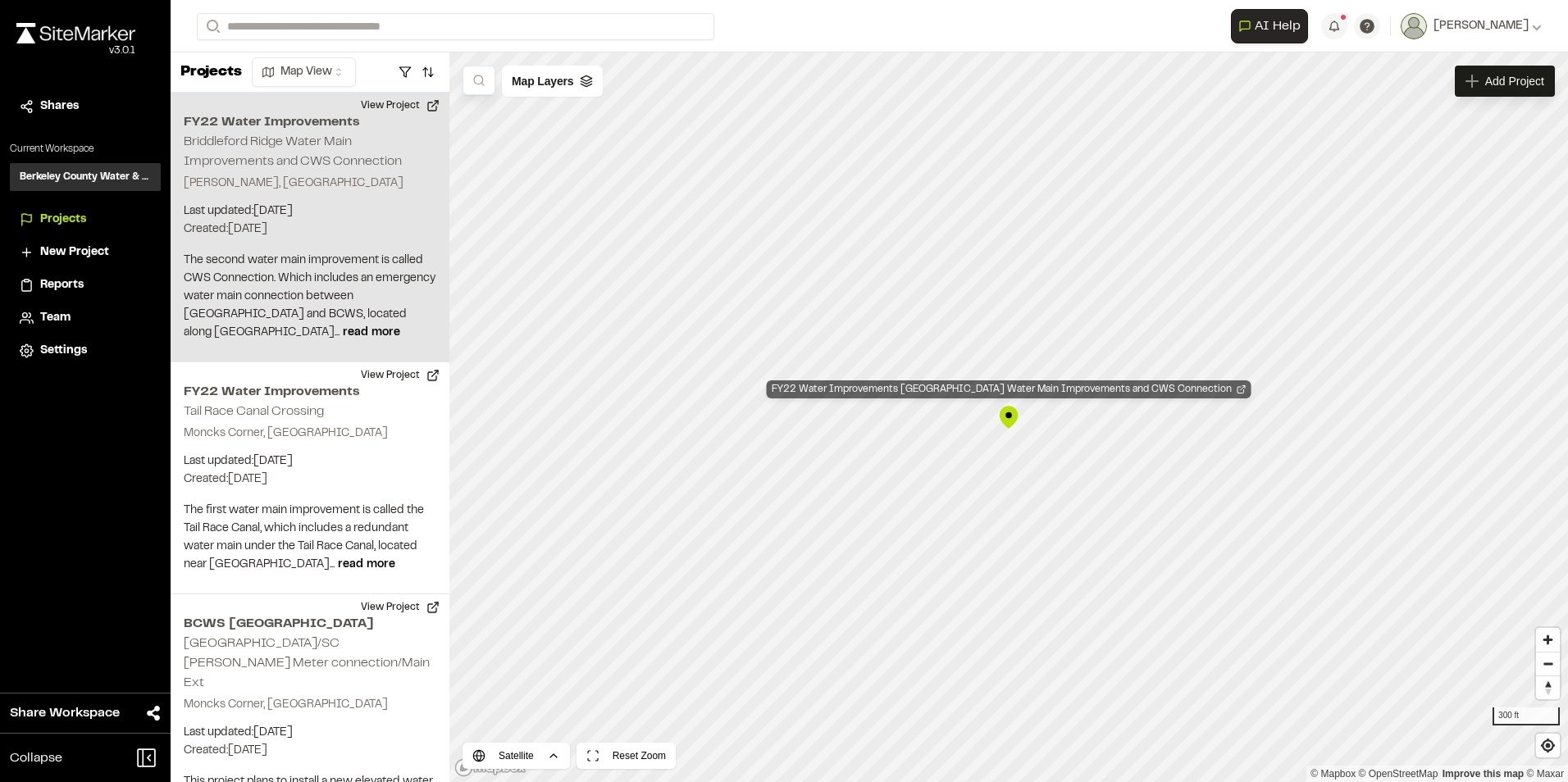
click at [1006, 391] on div "FY22 Water Improvements [GEOGRAPHIC_DATA] Water Main Improvements and CWS Conne…" at bounding box center [1009, 389] width 485 height 18
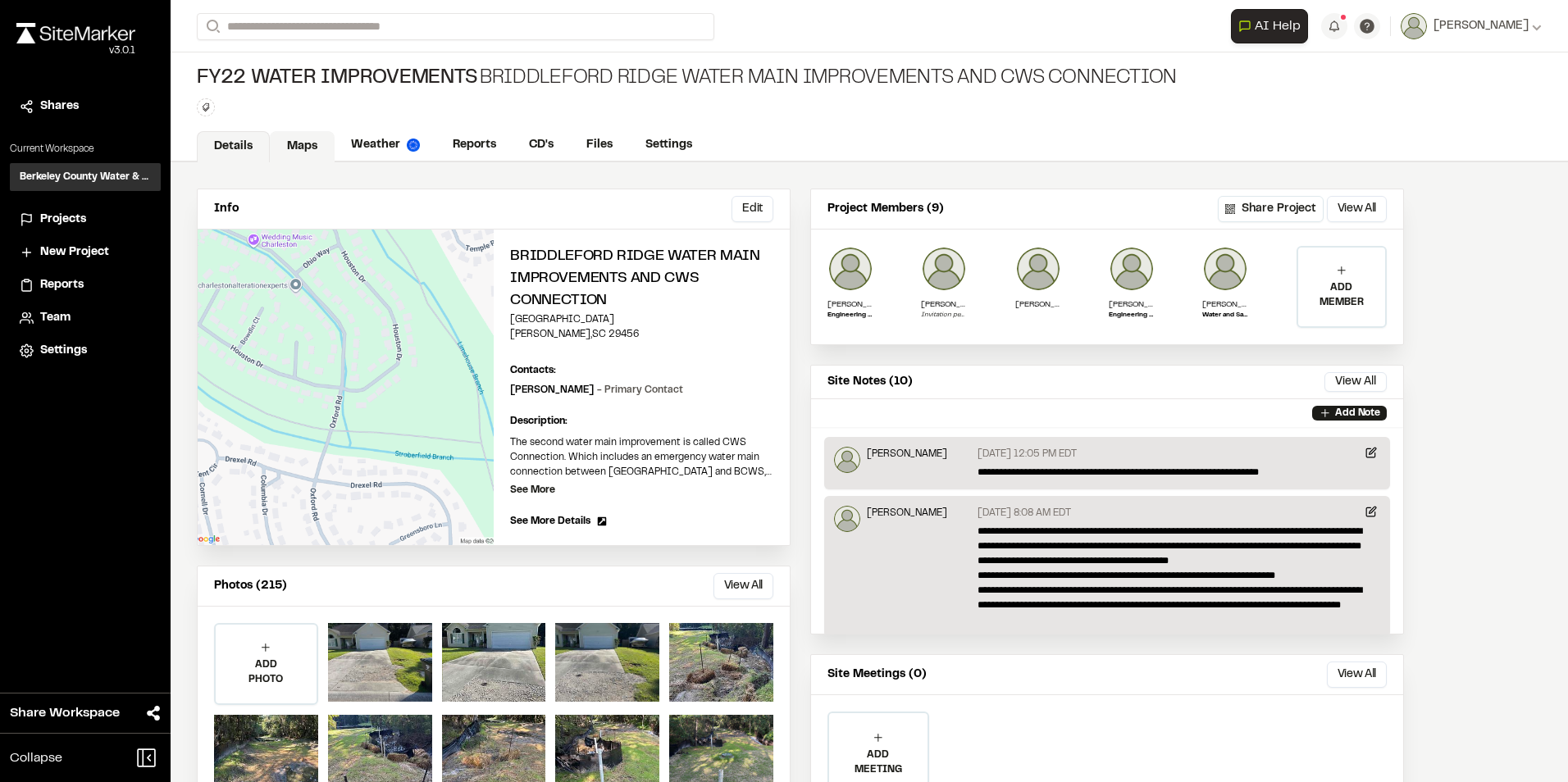
click at [301, 149] on link "Maps" at bounding box center [302, 146] width 65 height 31
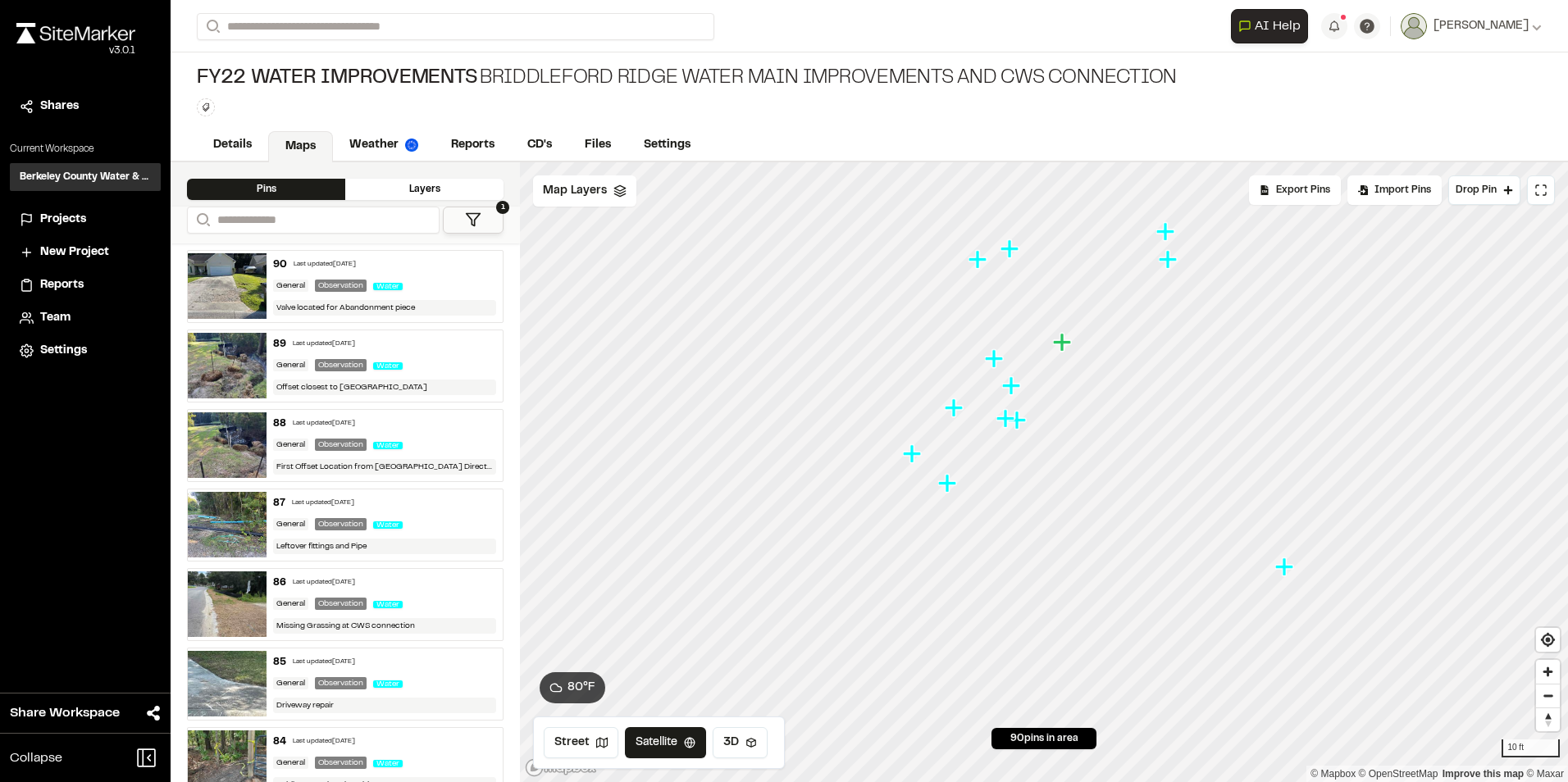
click at [949, 485] on icon "Map marker" at bounding box center [947, 482] width 18 height 18
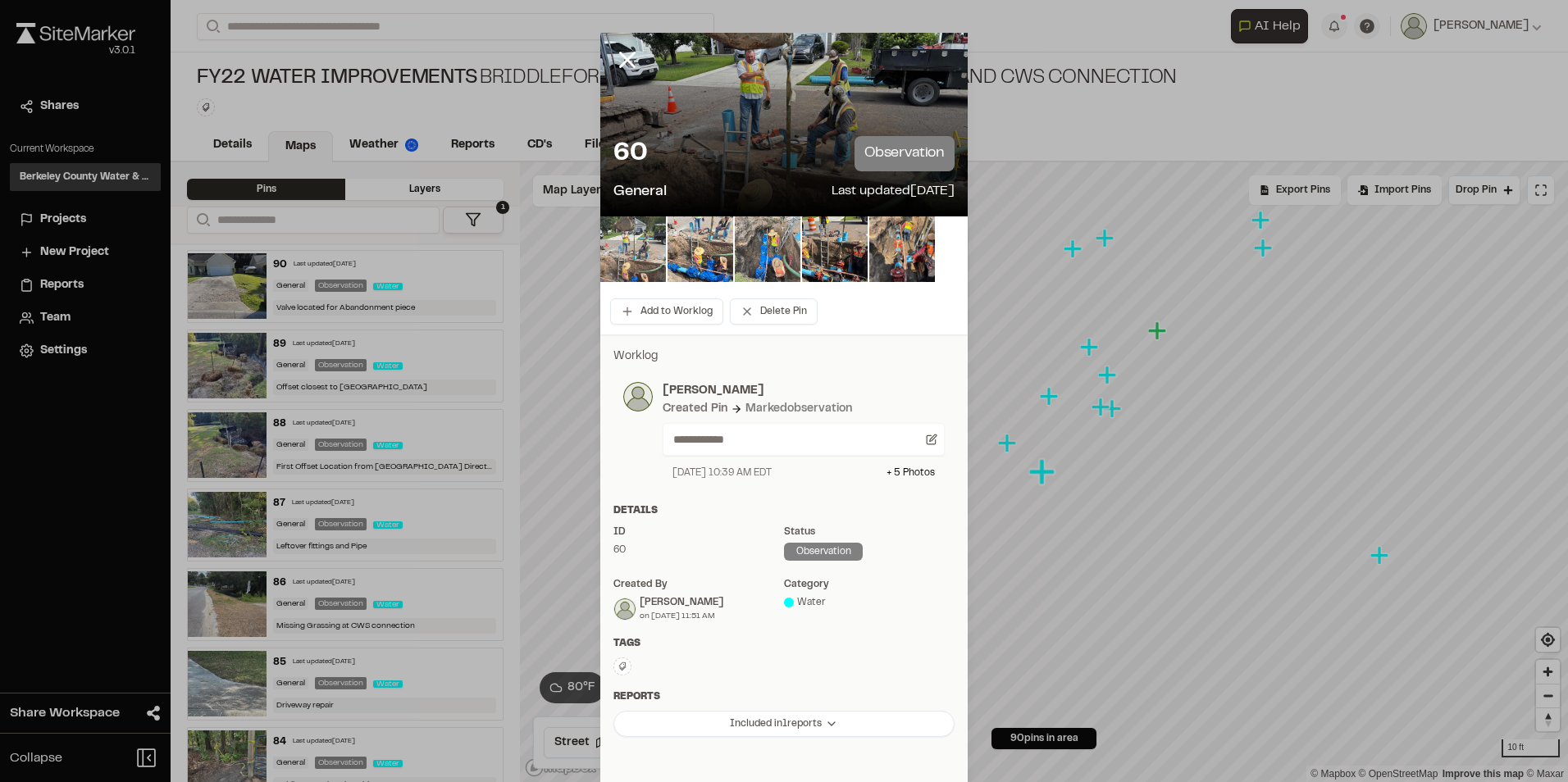
click at [636, 233] on img at bounding box center [633, 249] width 66 height 66
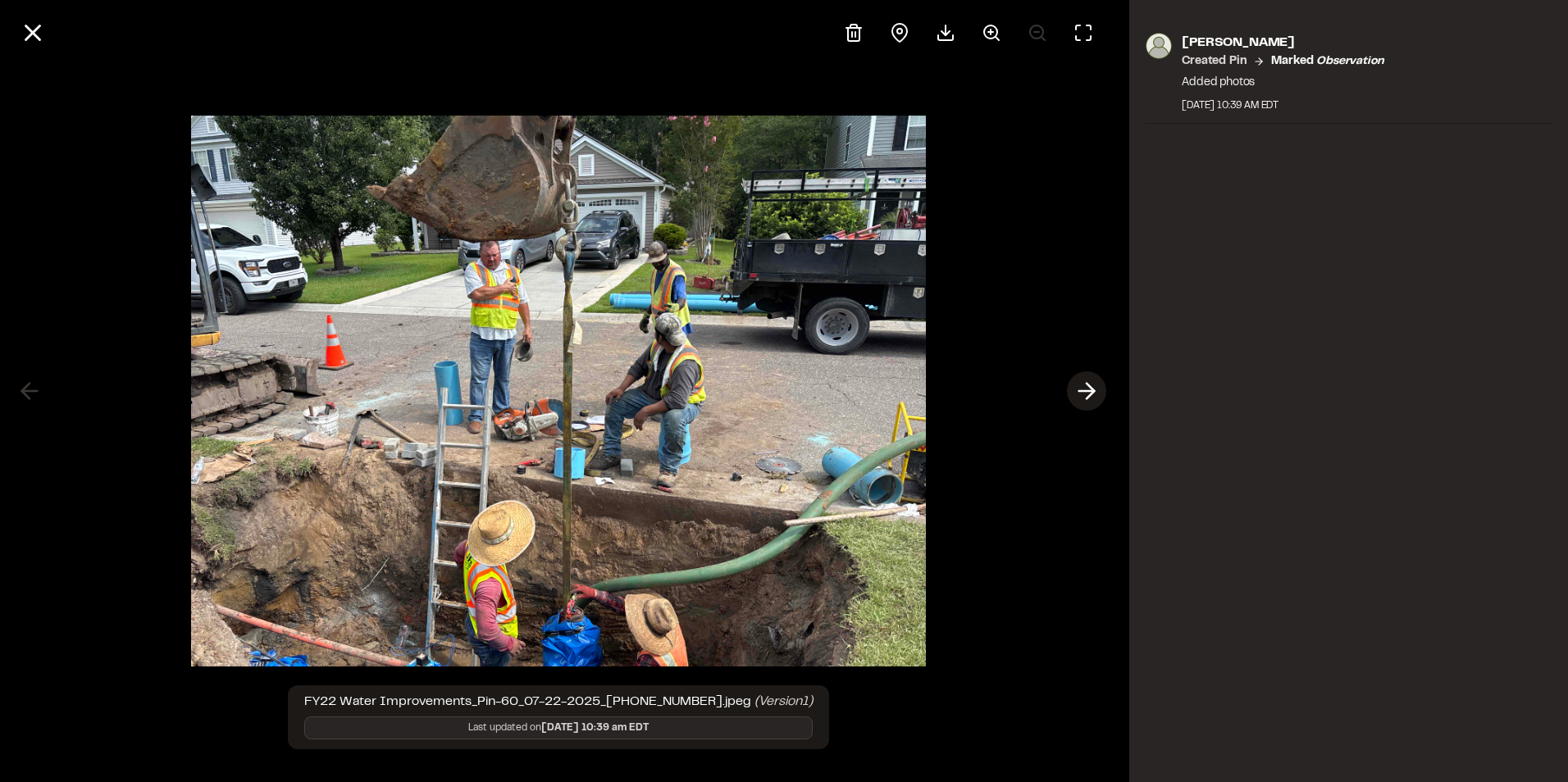
click at [1088, 395] on icon at bounding box center [1087, 391] width 26 height 28
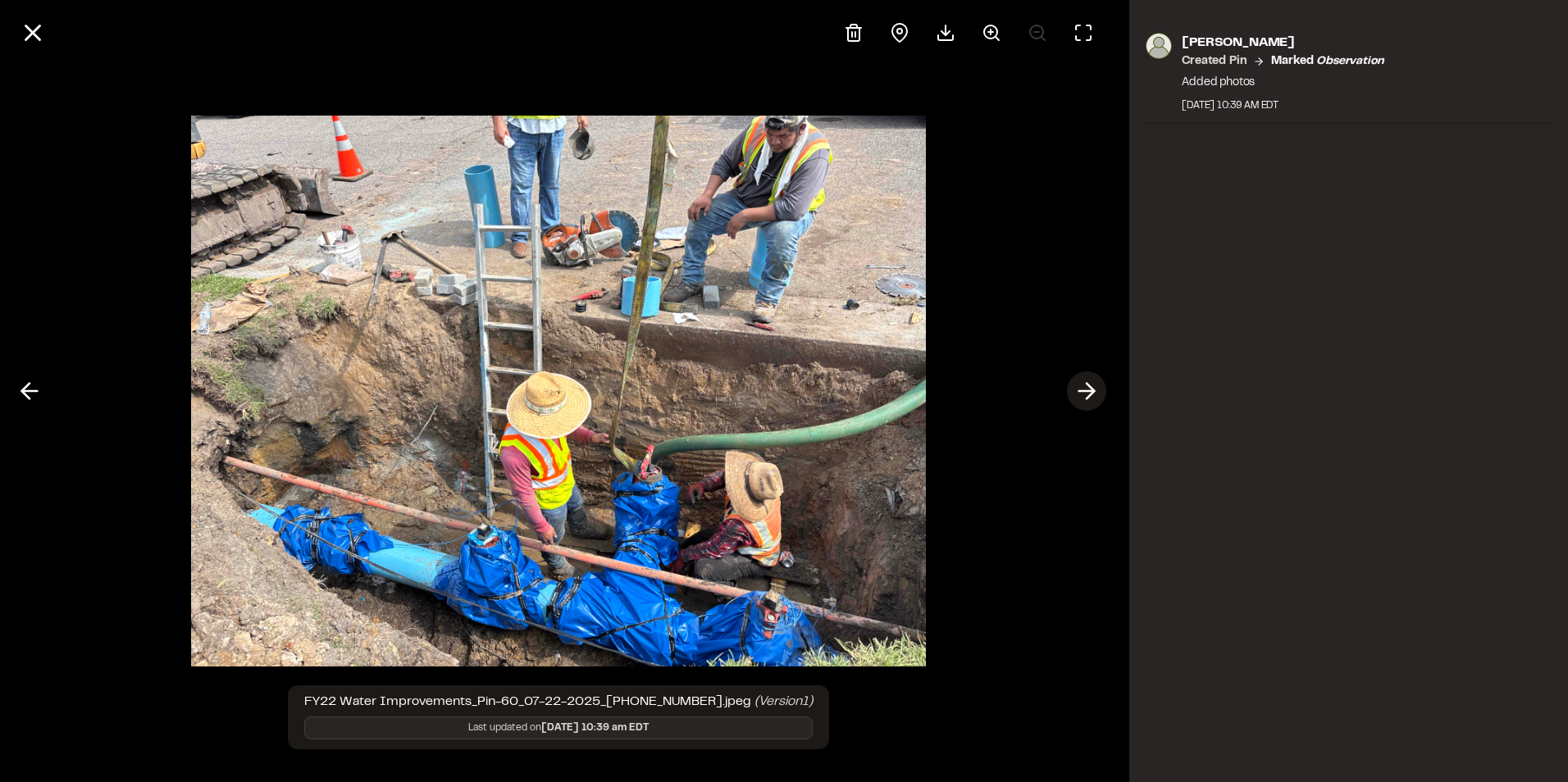
click at [1088, 395] on icon at bounding box center [1087, 391] width 26 height 28
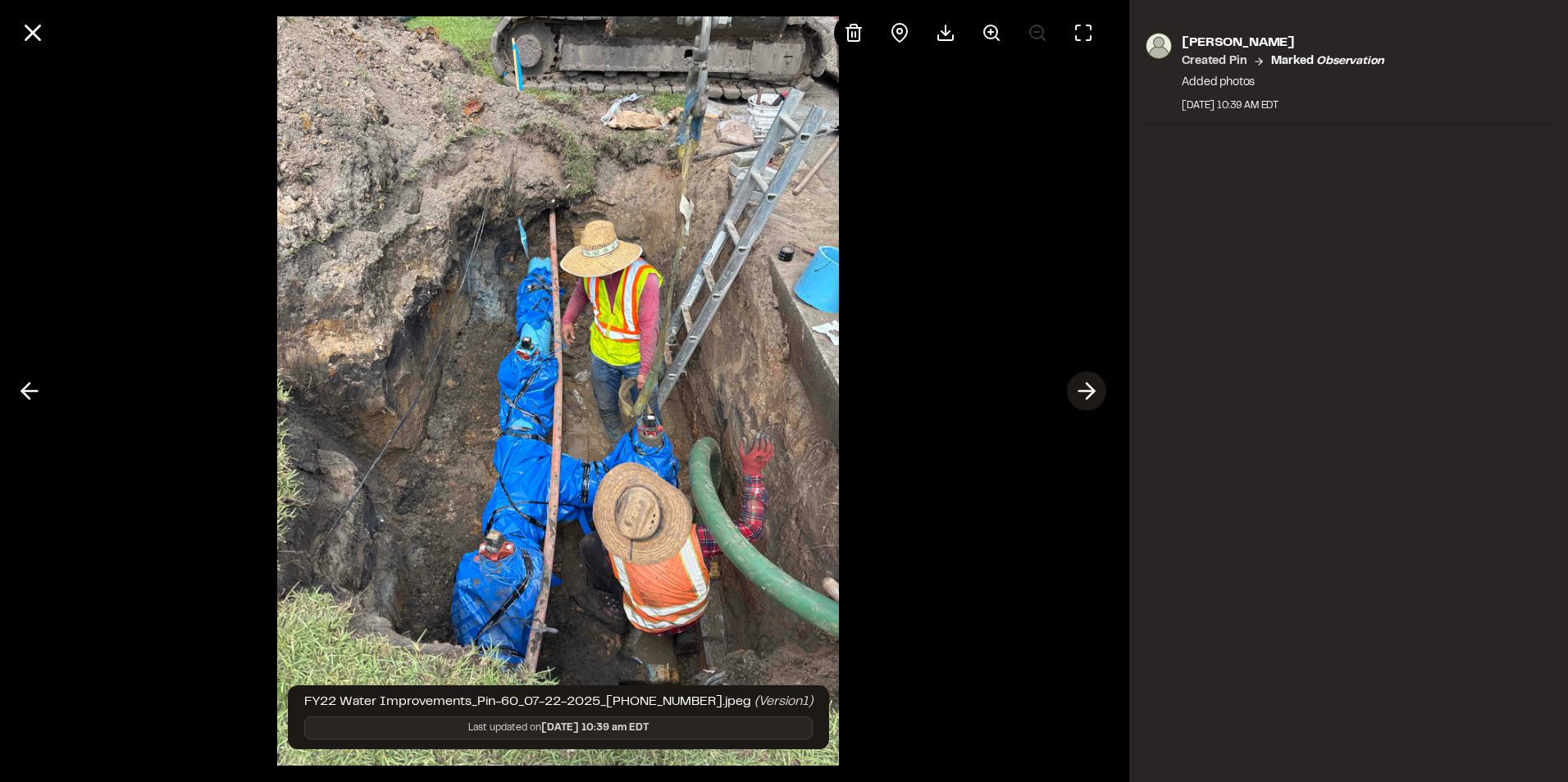
click at [1088, 395] on icon at bounding box center [1087, 391] width 26 height 28
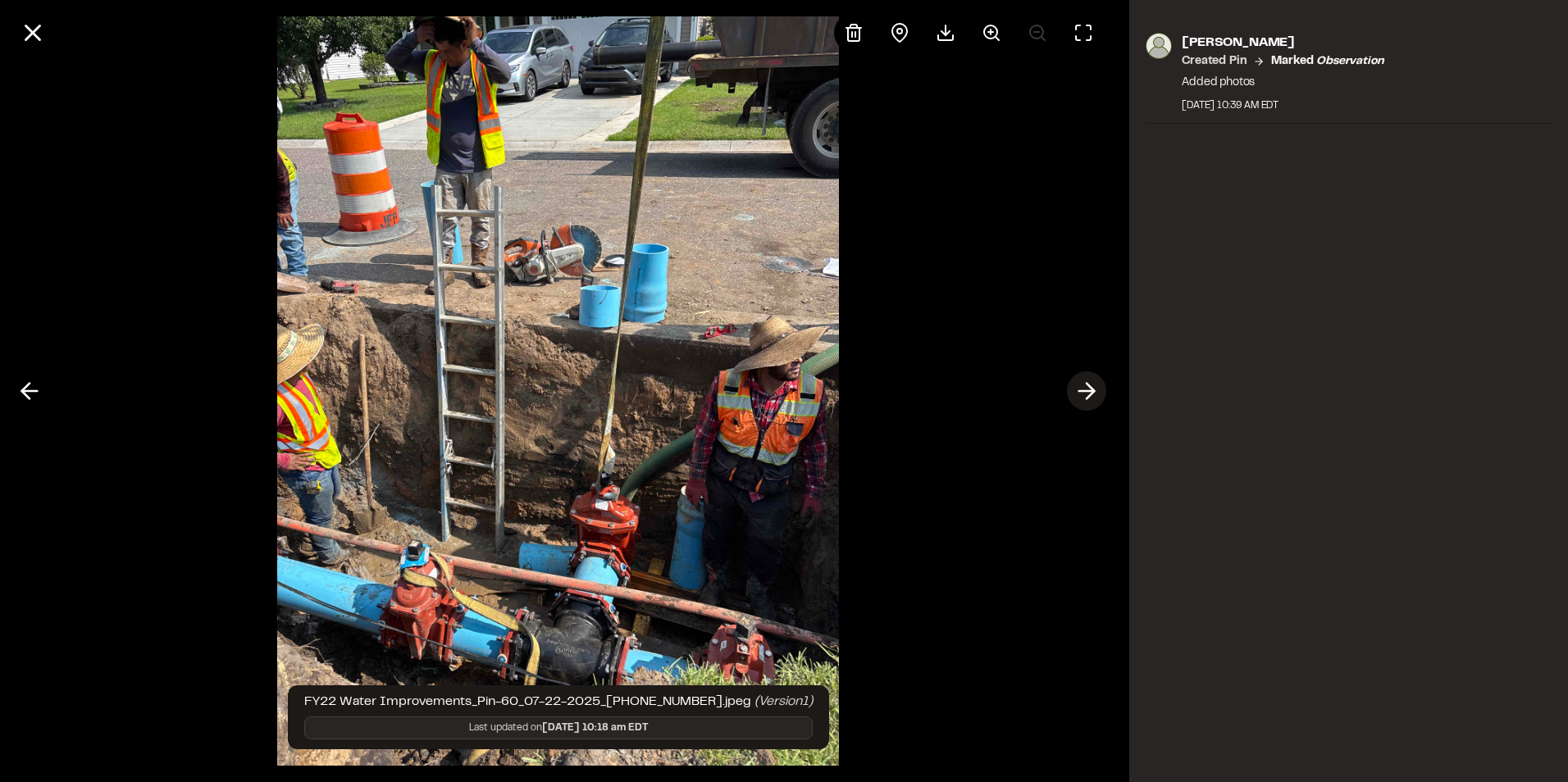
click at [1088, 393] on icon at bounding box center [1087, 391] width 26 height 28
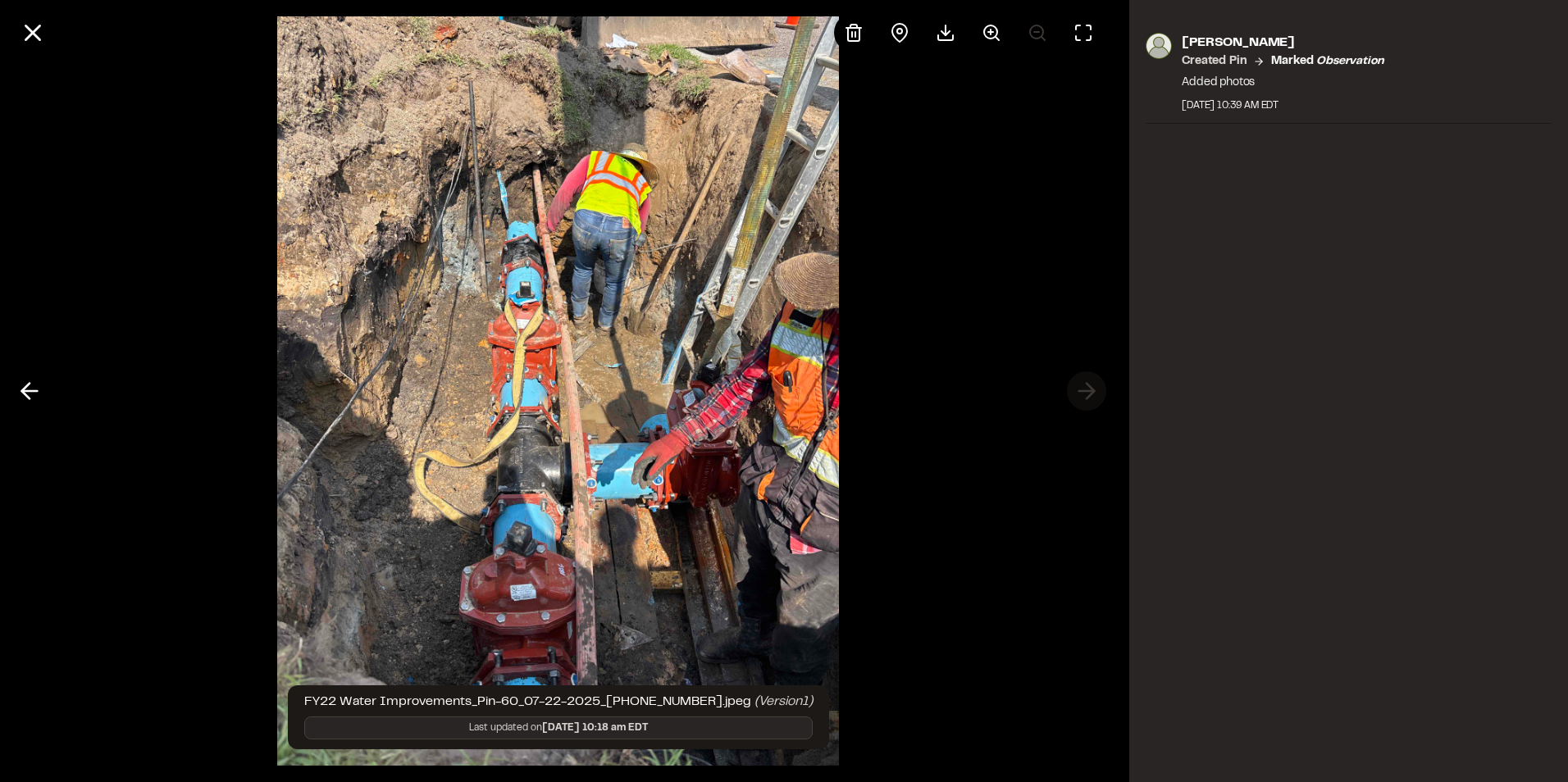
click at [1088, 393] on div at bounding box center [558, 391] width 1116 height 782
click at [42, 36] on icon at bounding box center [32, 32] width 28 height 28
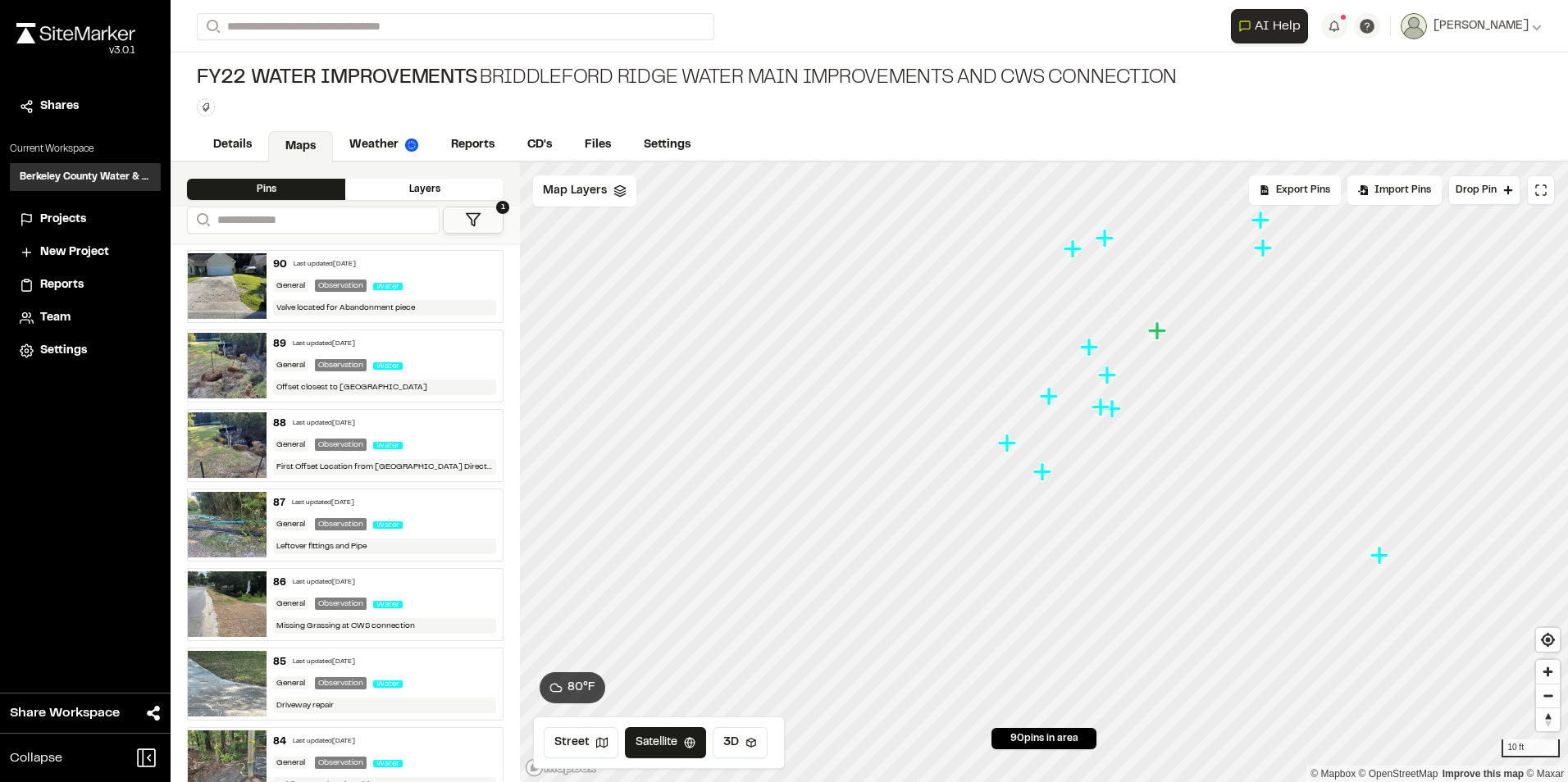
click at [1006, 445] on icon "Map marker" at bounding box center [1007, 442] width 18 height 18
click at [1138, 441] on icon "Map marker" at bounding box center [1135, 436] width 18 height 18
click at [1060, 475] on icon "Map marker" at bounding box center [1054, 472] width 18 height 18
click at [1041, 438] on icon "Map marker" at bounding box center [1036, 437] width 18 height 18
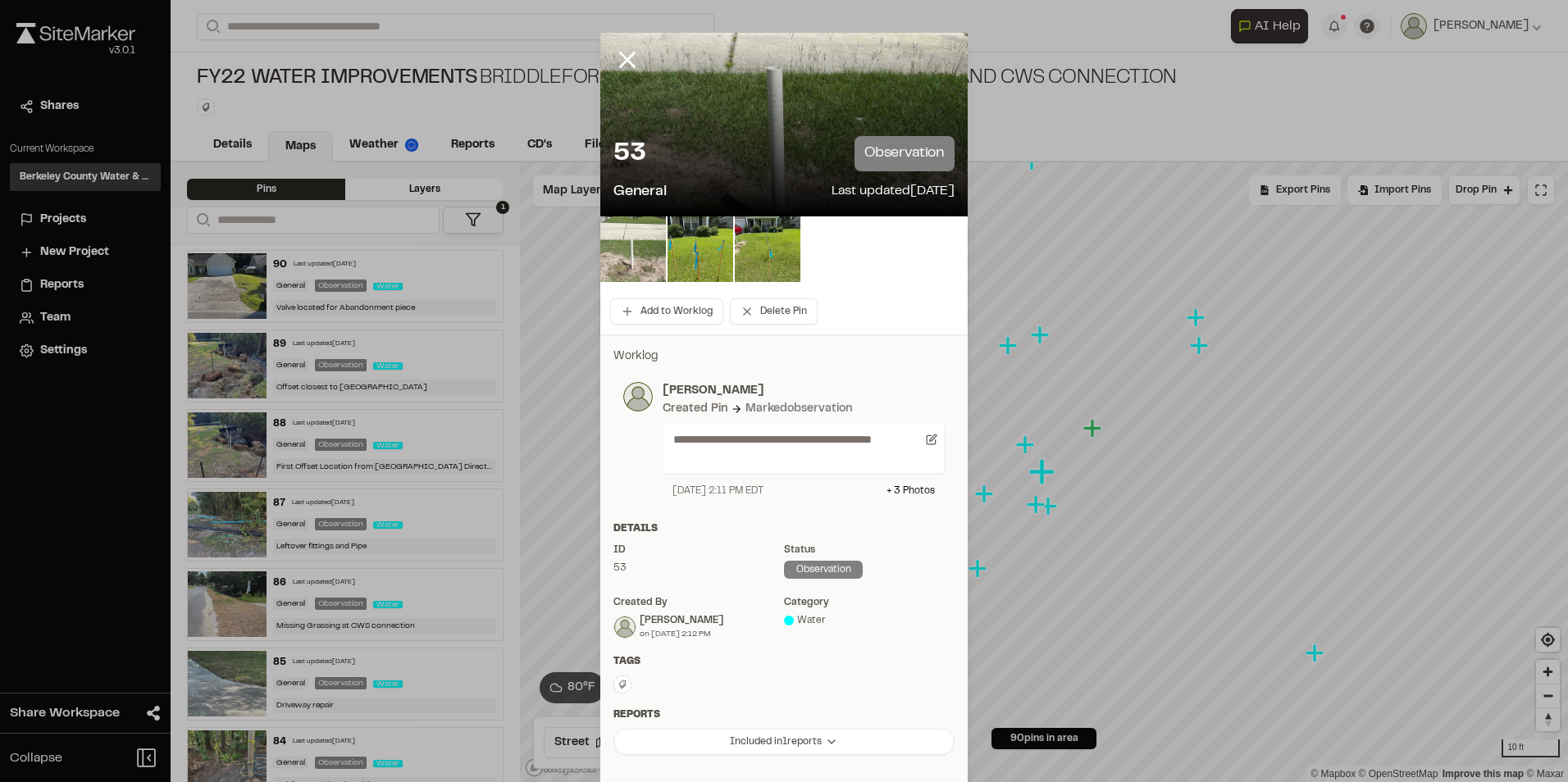
click at [600, 259] on img at bounding box center [633, 249] width 66 height 66
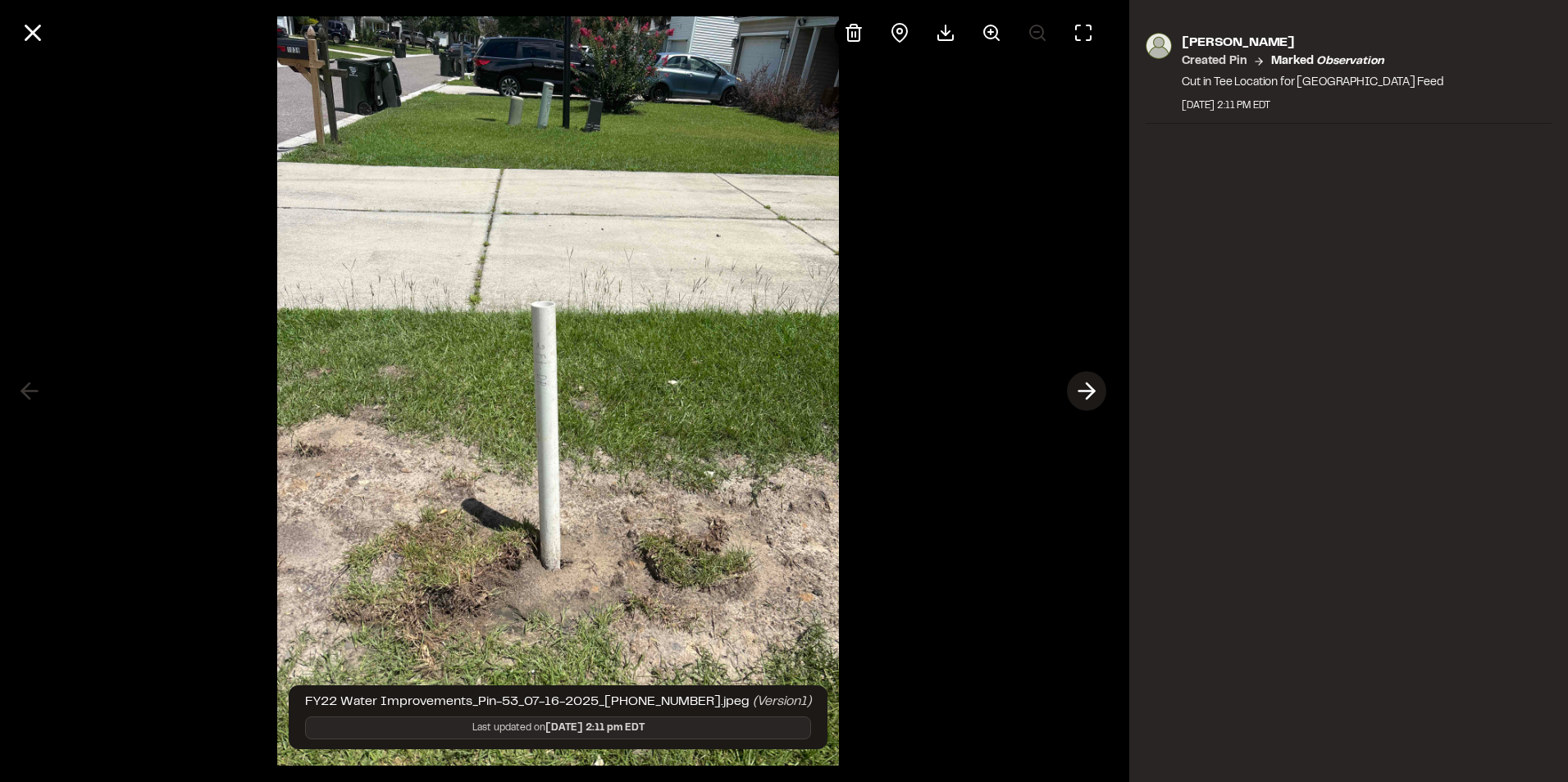
click at [1087, 387] on icon at bounding box center [1087, 391] width 26 height 28
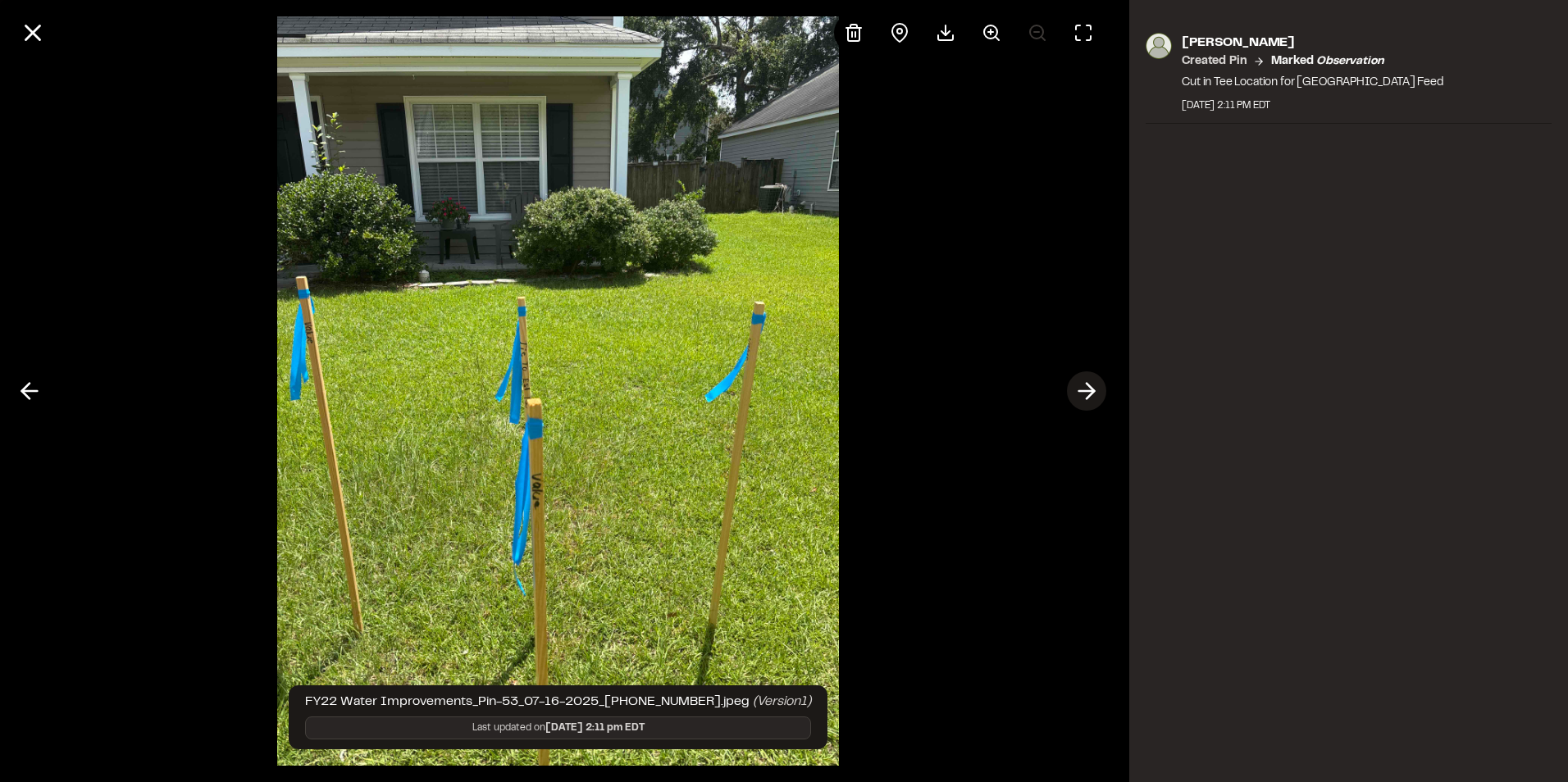
click at [1087, 391] on line at bounding box center [1087, 391] width 16 height 0
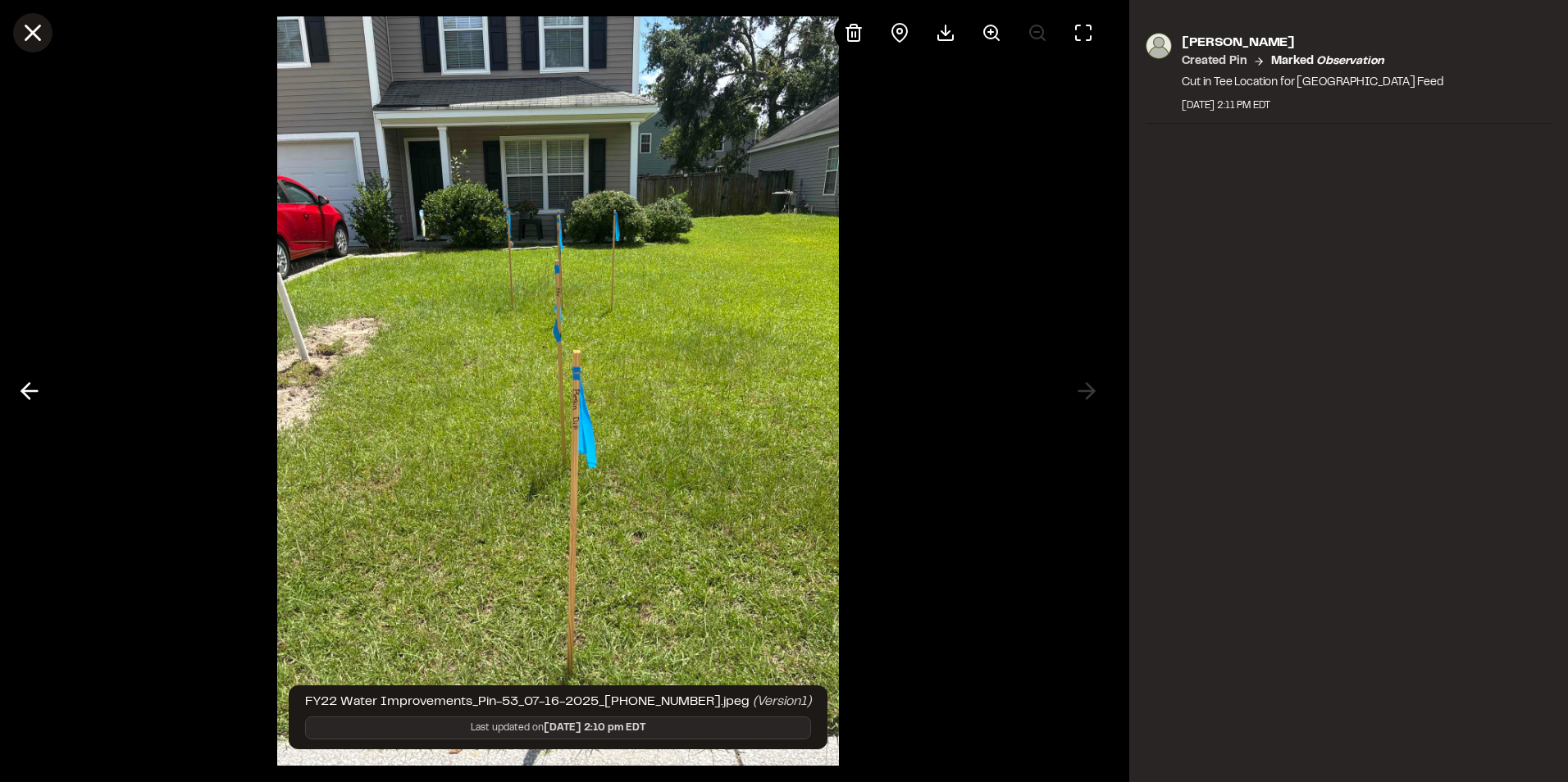
click at [38, 33] on icon at bounding box center [32, 32] width 28 height 28
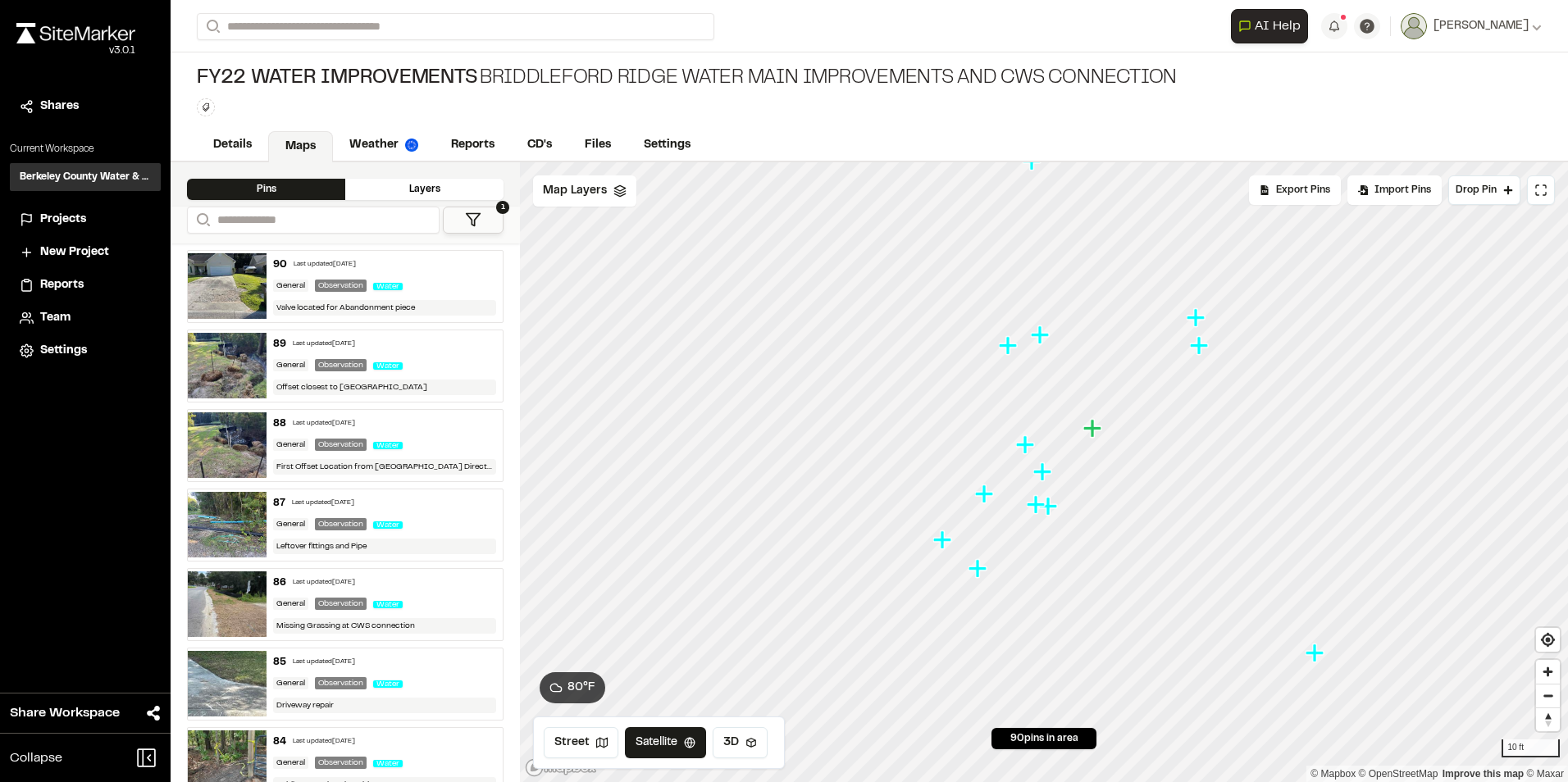
click at [1203, 322] on icon "Map marker" at bounding box center [1197, 318] width 21 height 21
click at [1051, 503] on icon "Map marker" at bounding box center [1046, 500] width 21 height 21
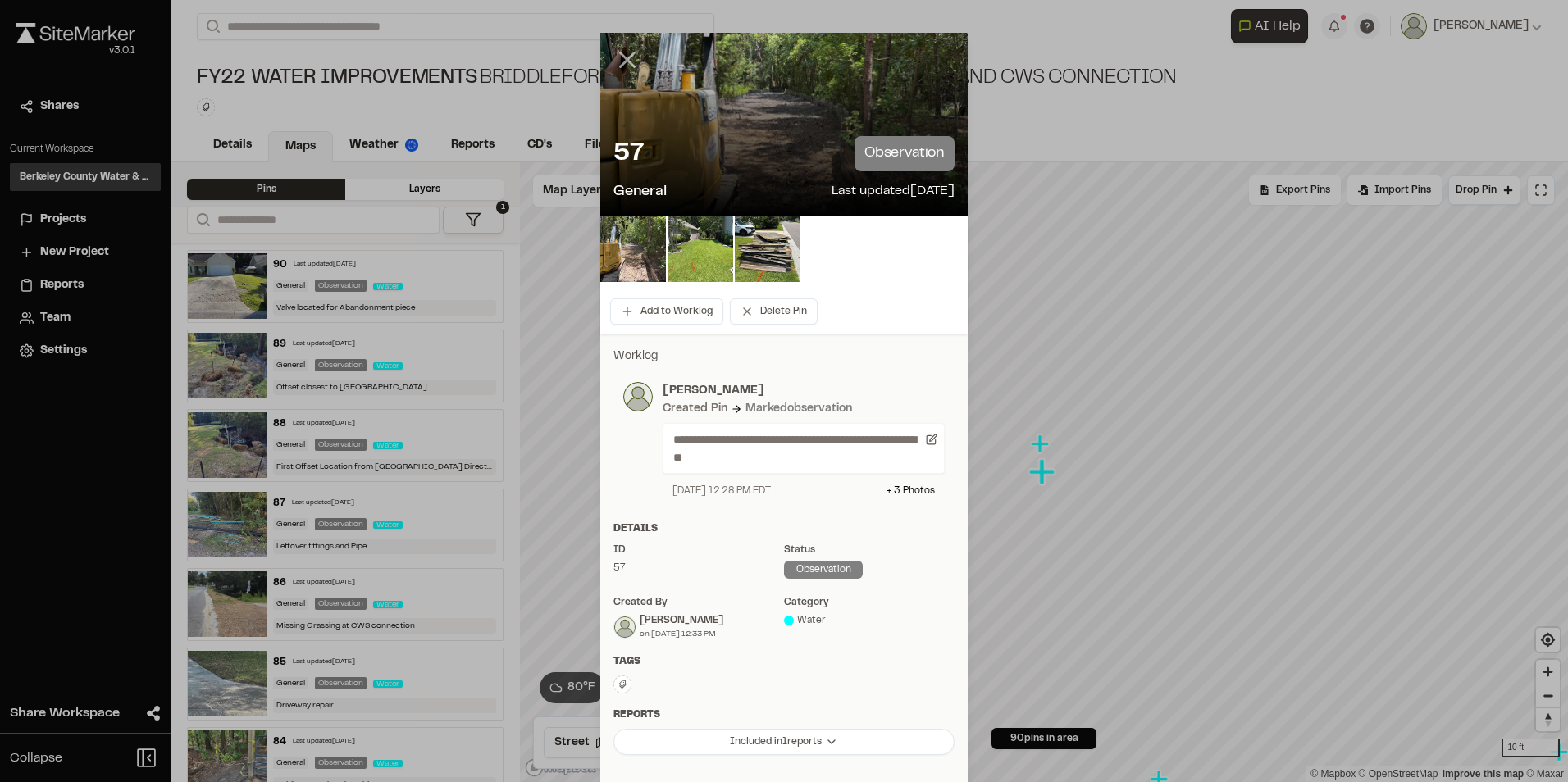
click at [613, 56] on icon at bounding box center [627, 60] width 28 height 28
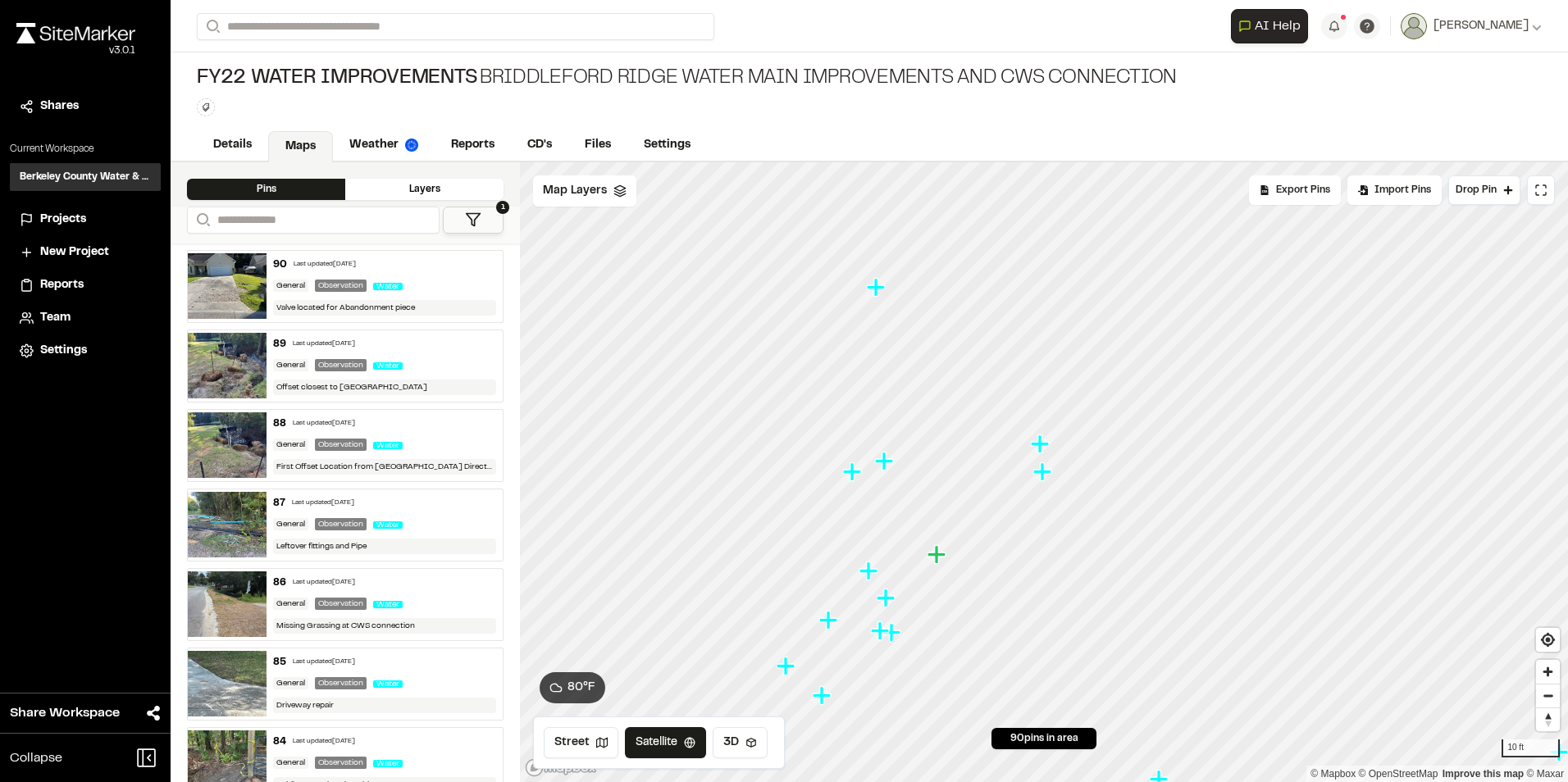
click at [849, 473] on icon "Map marker" at bounding box center [851, 470] width 18 height 18
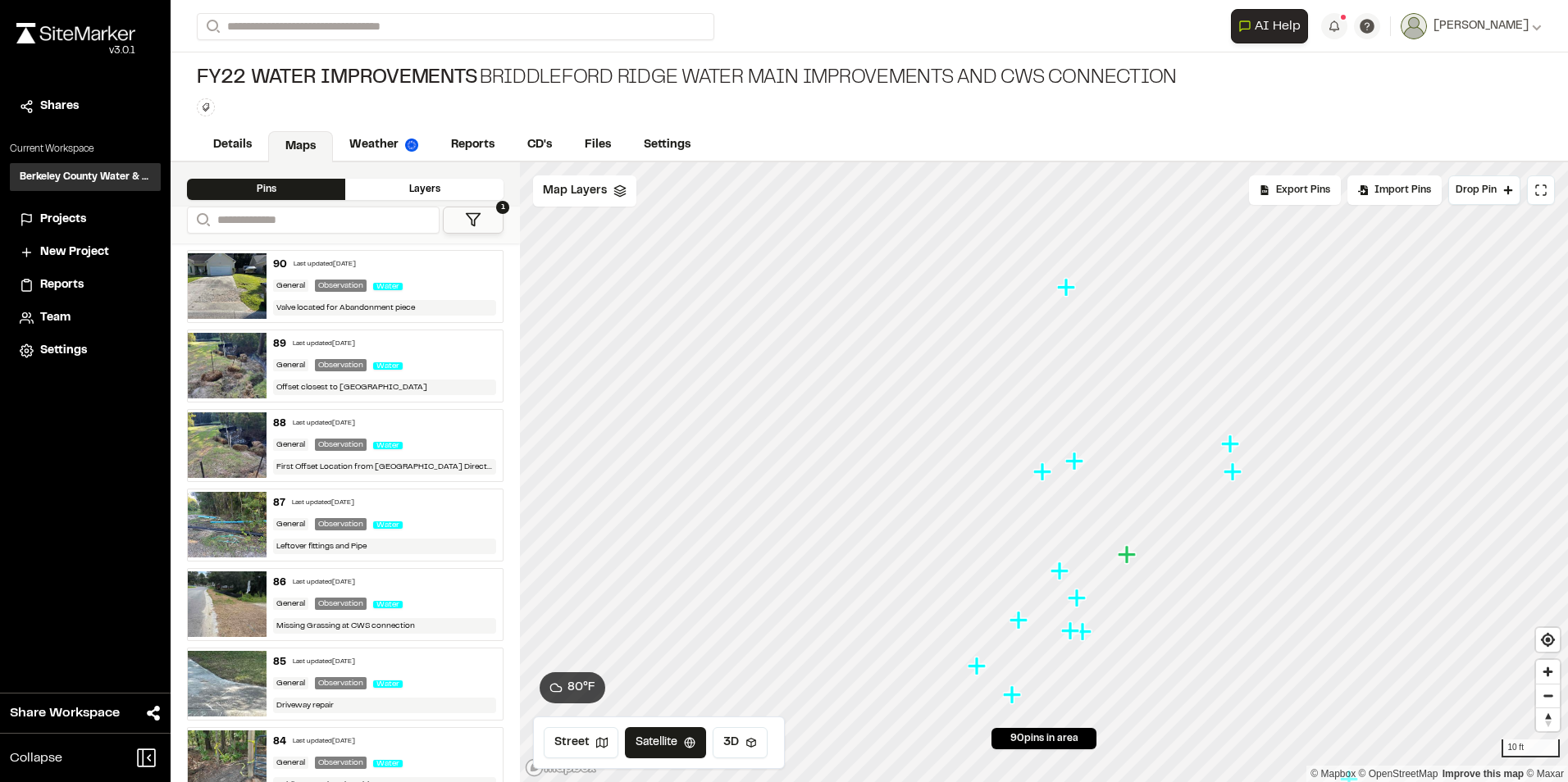
click at [1080, 464] on icon "Map marker" at bounding box center [1076, 461] width 21 height 21
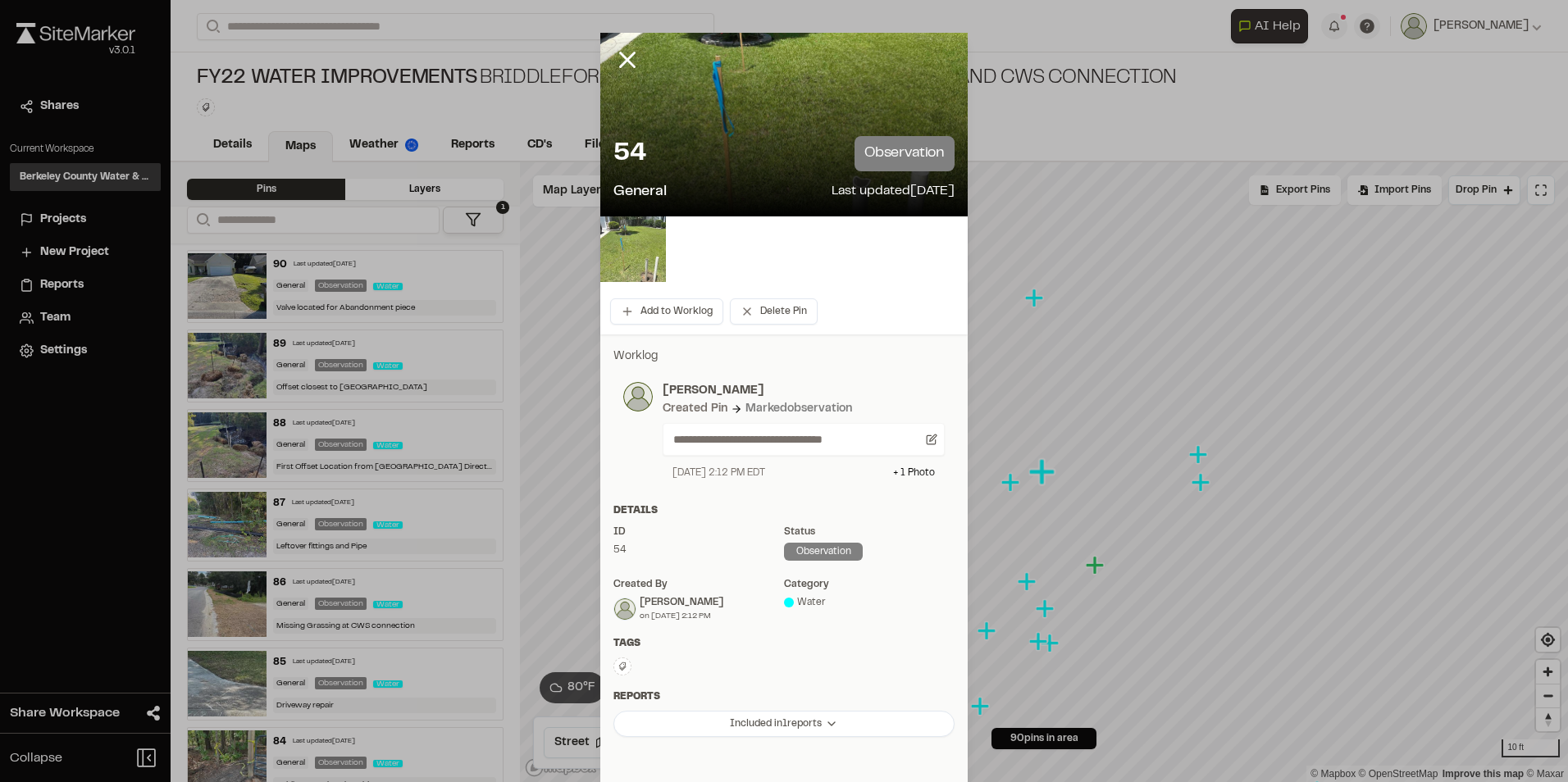
click at [635, 253] on img at bounding box center [633, 249] width 66 height 66
